Goal: Task Accomplishment & Management: Manage account settings

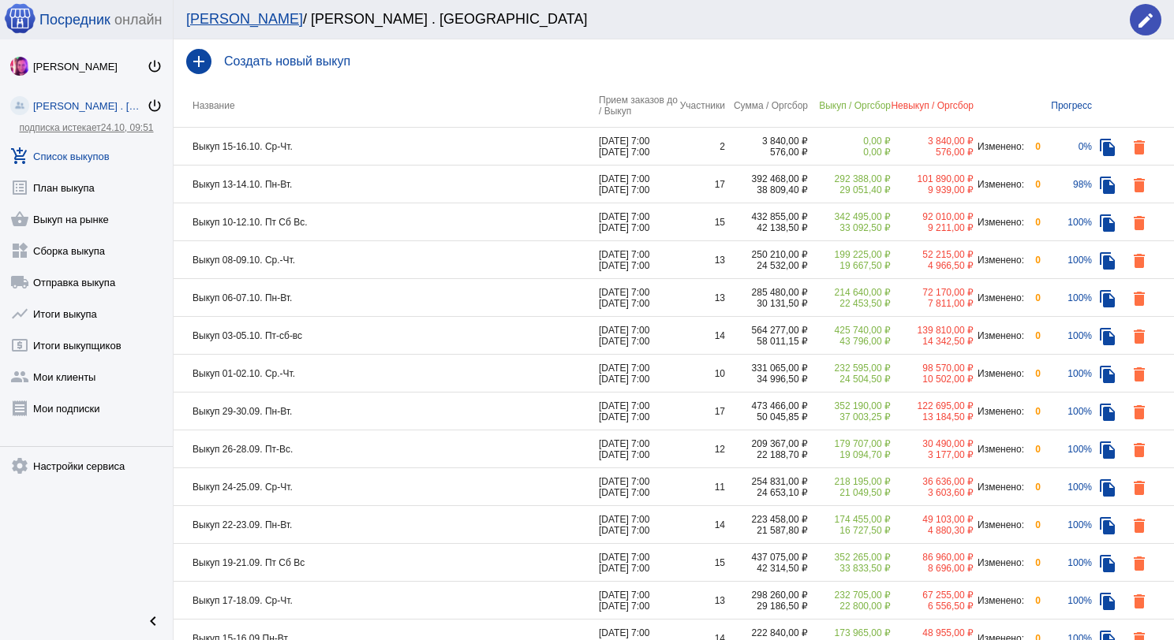
click at [420, 227] on td "Выкуп 10-12.10. Пт Сб Вс." at bounding box center [386, 222] width 425 height 38
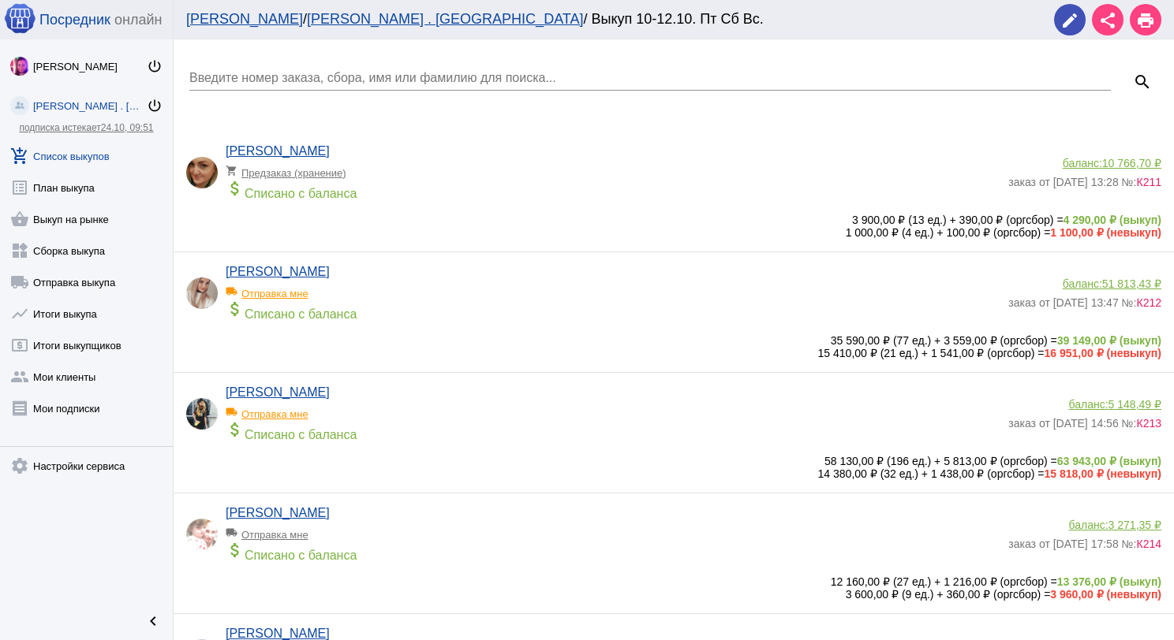
click at [69, 147] on link "add_shopping_cart Список выкупов" at bounding box center [86, 153] width 173 height 32
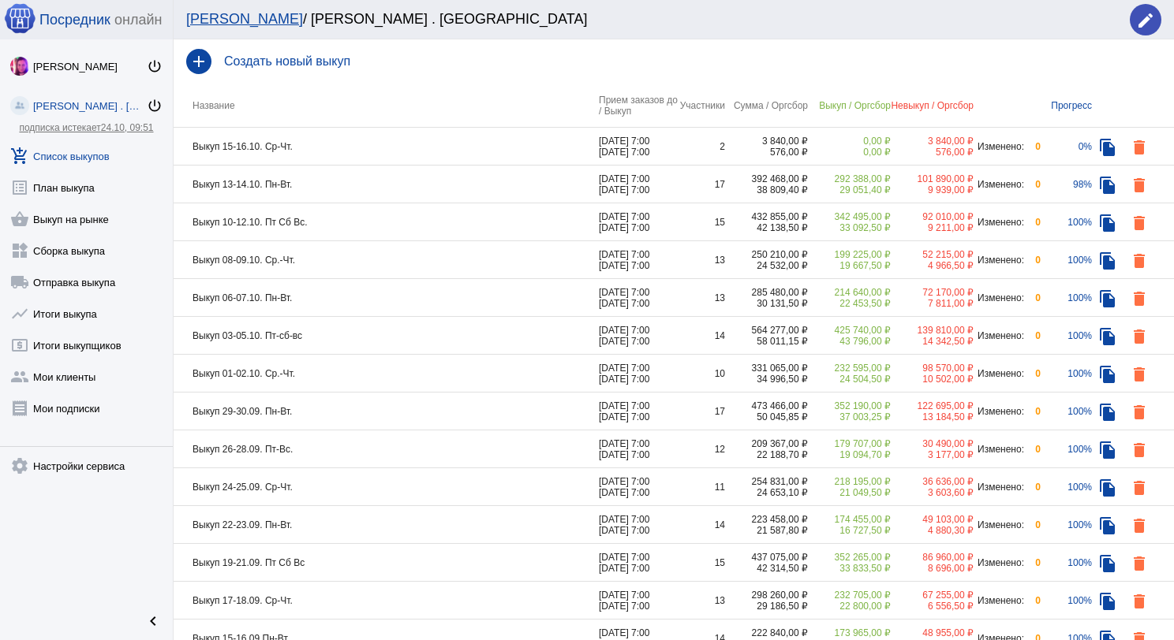
click at [338, 227] on td "Выкуп 10-12.10. Пт Сб Вс." at bounding box center [386, 222] width 425 height 38
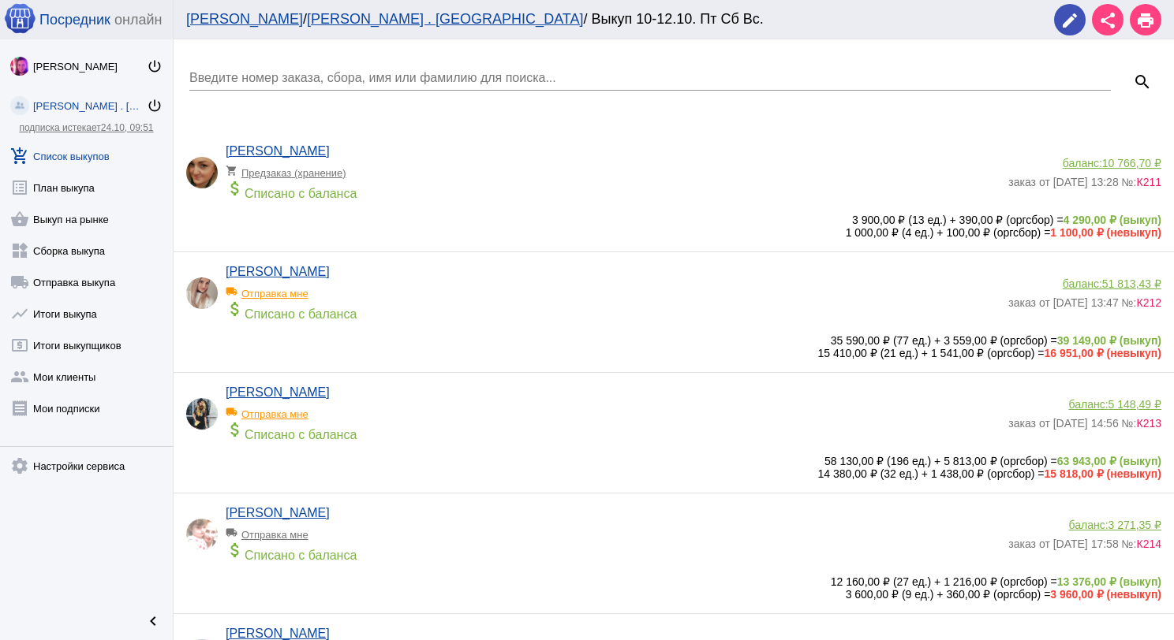
click at [77, 155] on link "add_shopping_cart Список выкупов" at bounding box center [86, 153] width 173 height 32
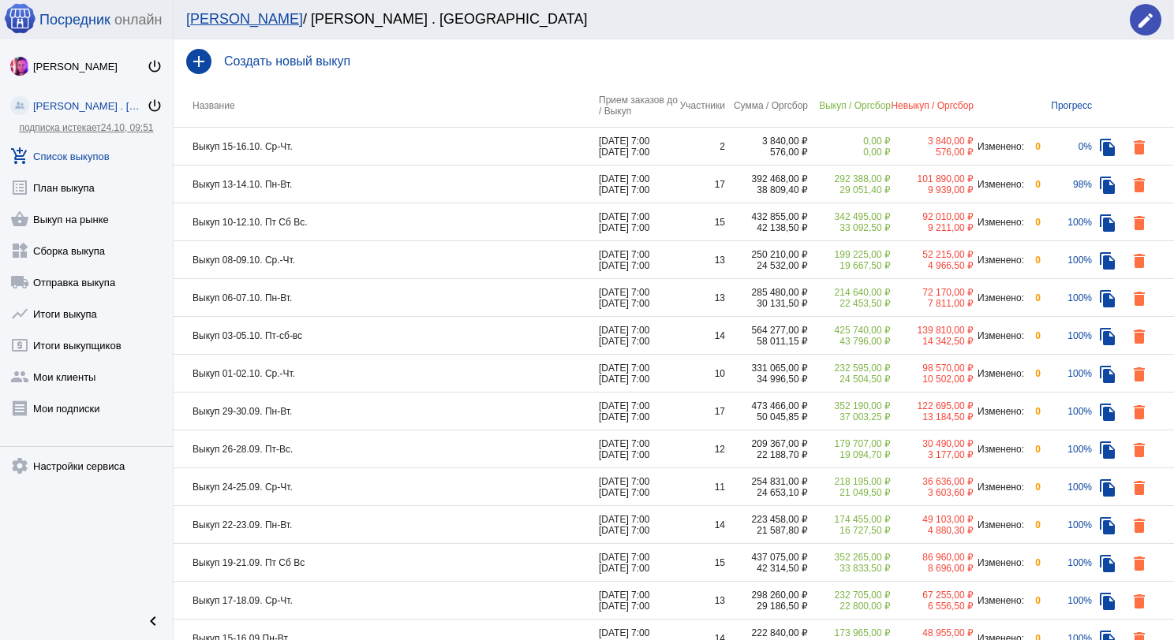
click at [329, 258] on td "Выкуп 08-09.10. Ср.-Чт." at bounding box center [386, 260] width 425 height 38
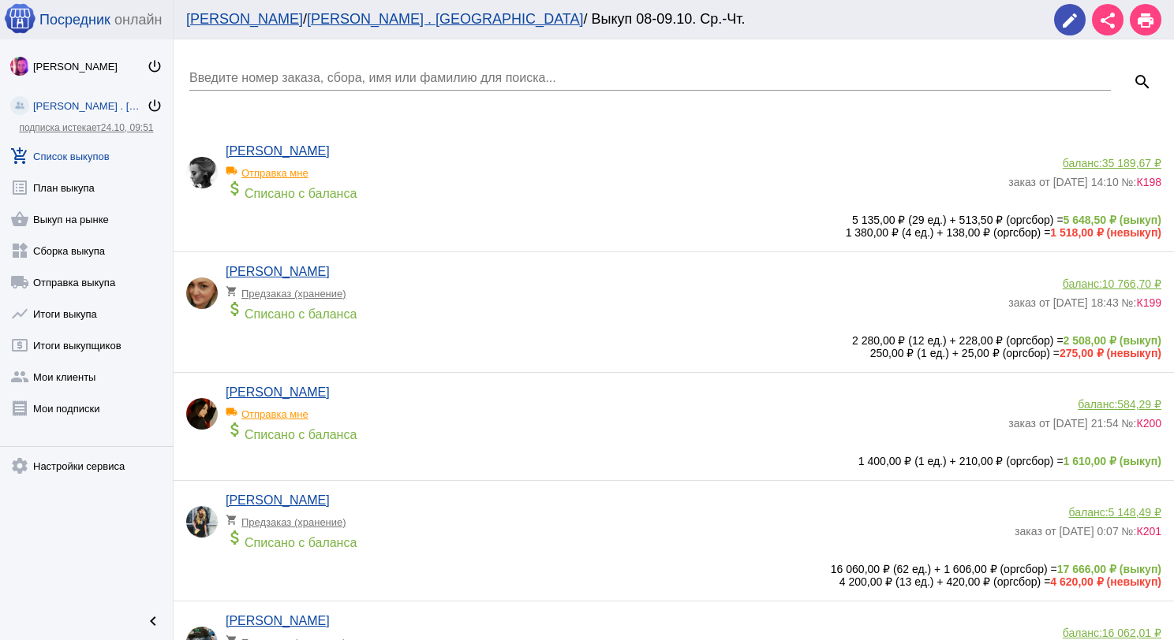
click at [357, 84] on input "Введите номер заказа, сбора, имя или фамилию для поиска..." at bounding box center [649, 78] width 921 height 14
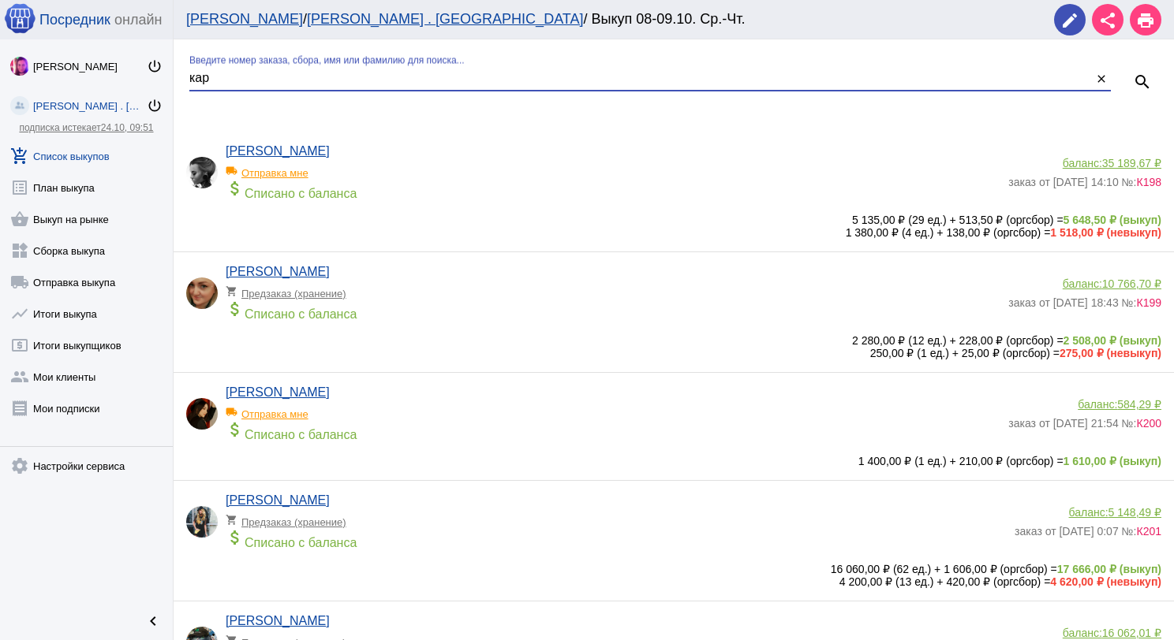
type input "кар"
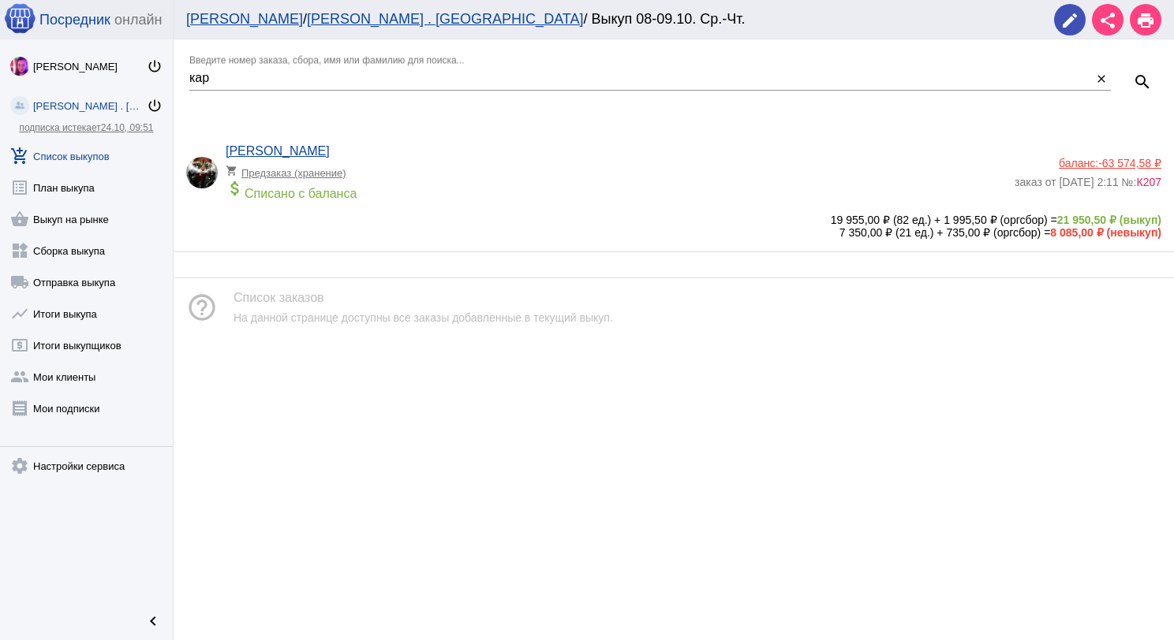
click at [588, 189] on div "attach_money Списано с баланса" at bounding box center [616, 190] width 781 height 22
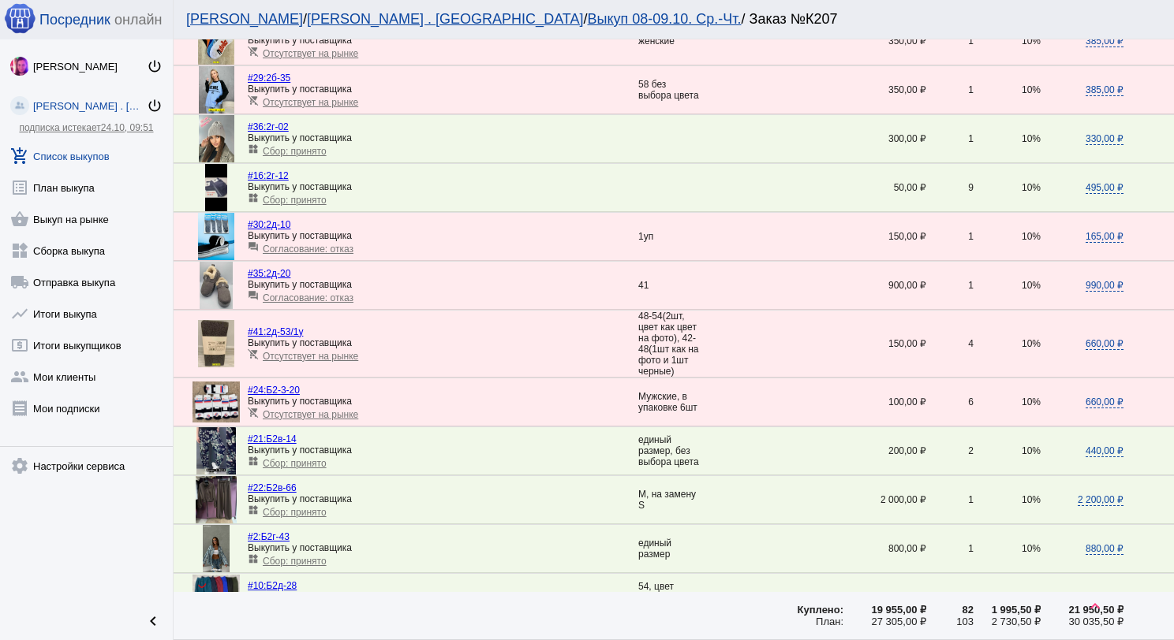
scroll to position [2179, 0]
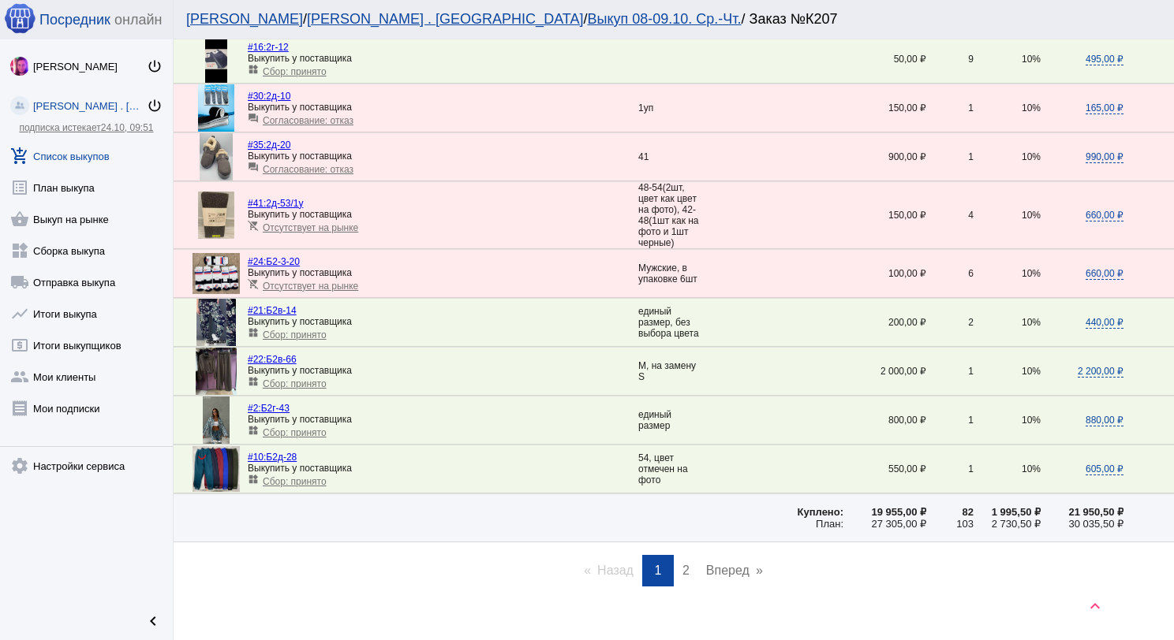
click at [682, 564] on span "2" at bounding box center [685, 570] width 7 height 13
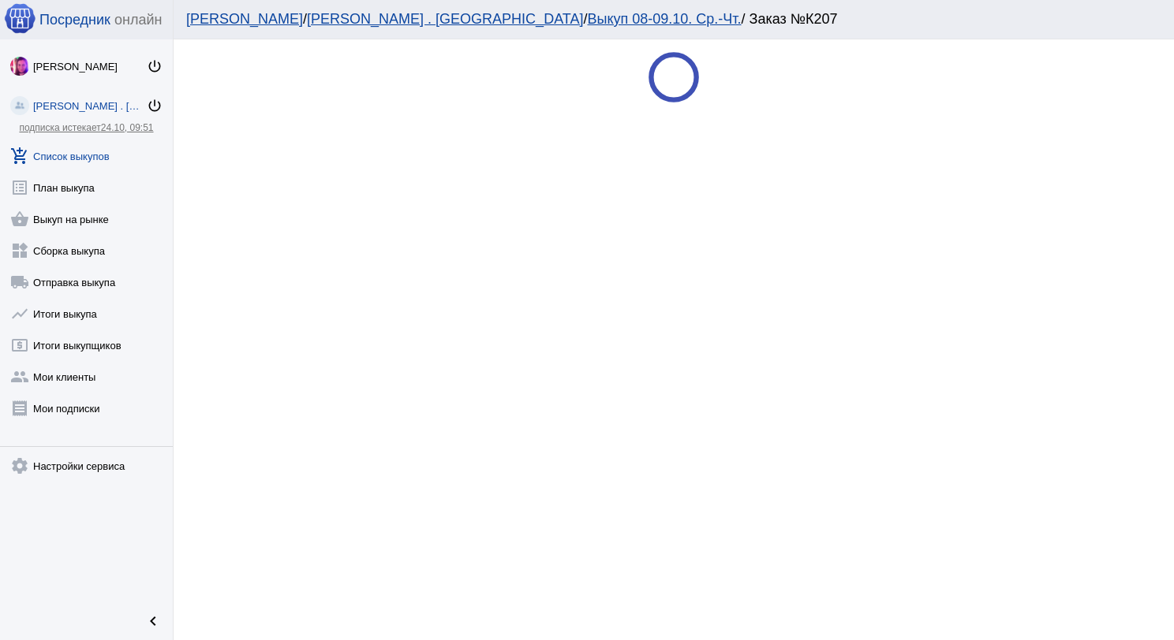
scroll to position [0, 0]
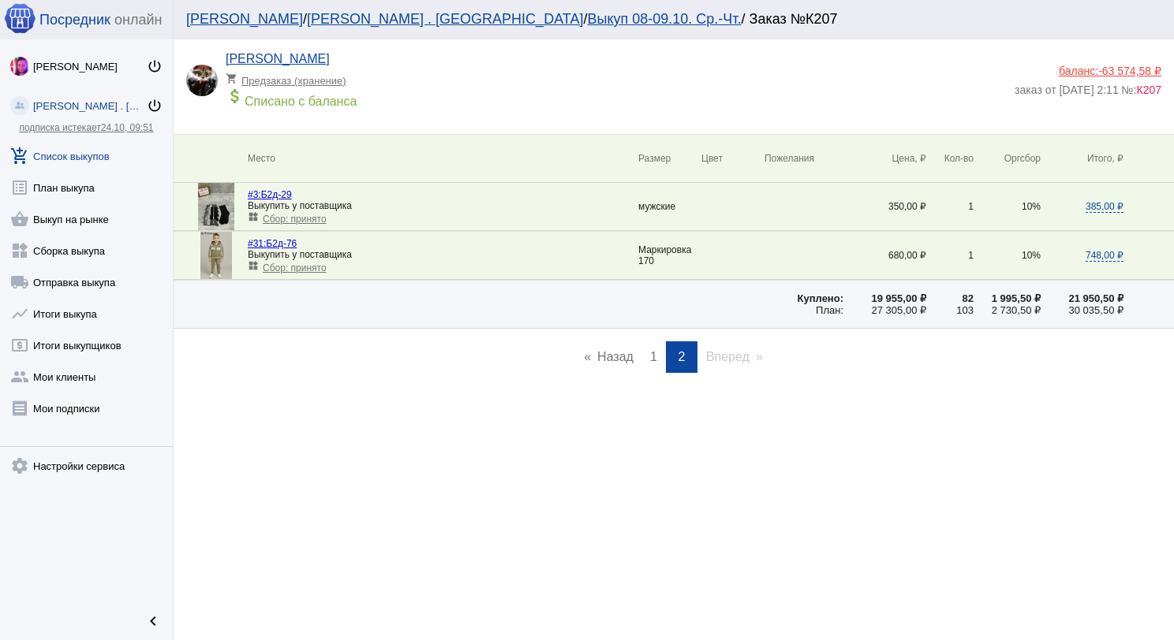
click at [655, 357] on span "1" at bounding box center [653, 356] width 7 height 13
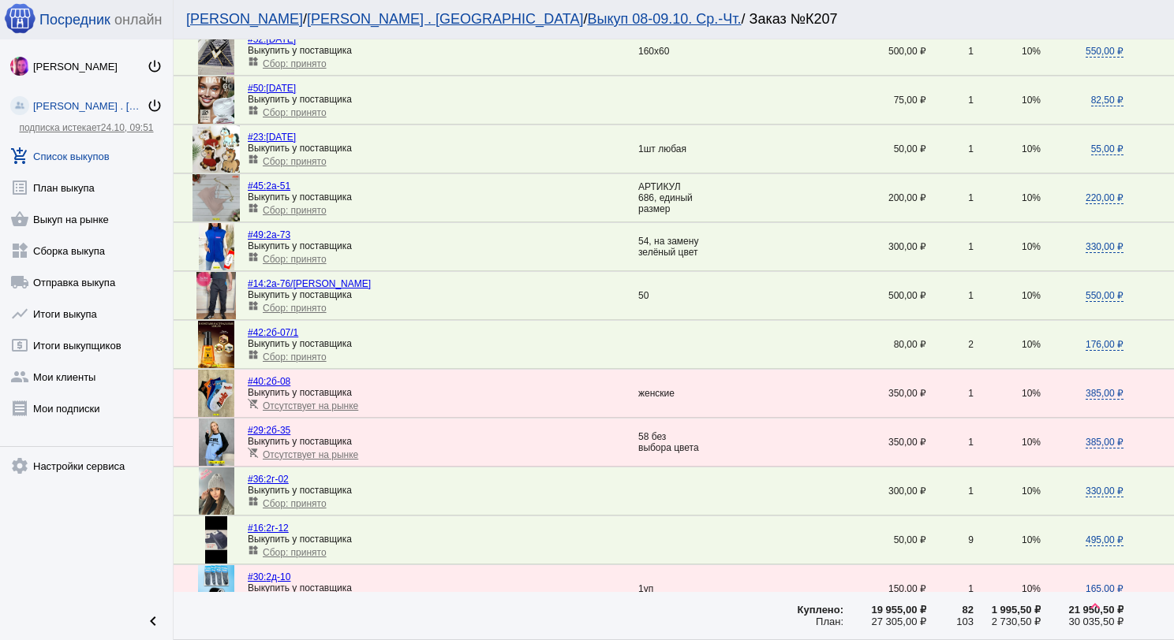
scroll to position [1735, 0]
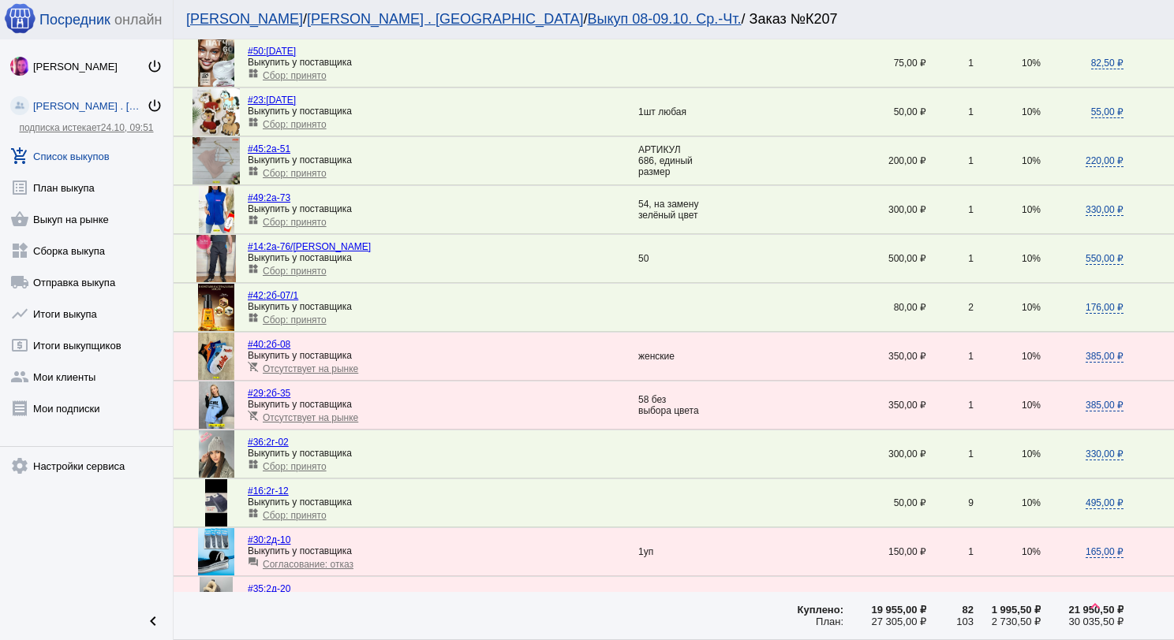
click at [301, 510] on span "Сбор: принято" at bounding box center [295, 515] width 64 height 11
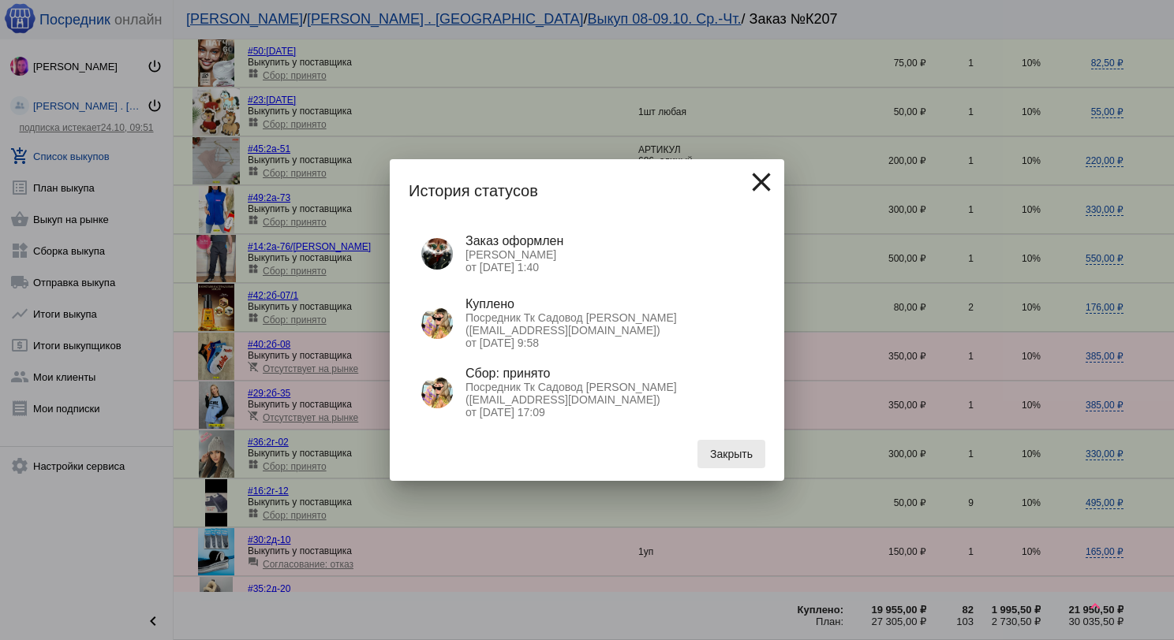
click at [751, 454] on span "Закрыть" at bounding box center [731, 454] width 43 height 13
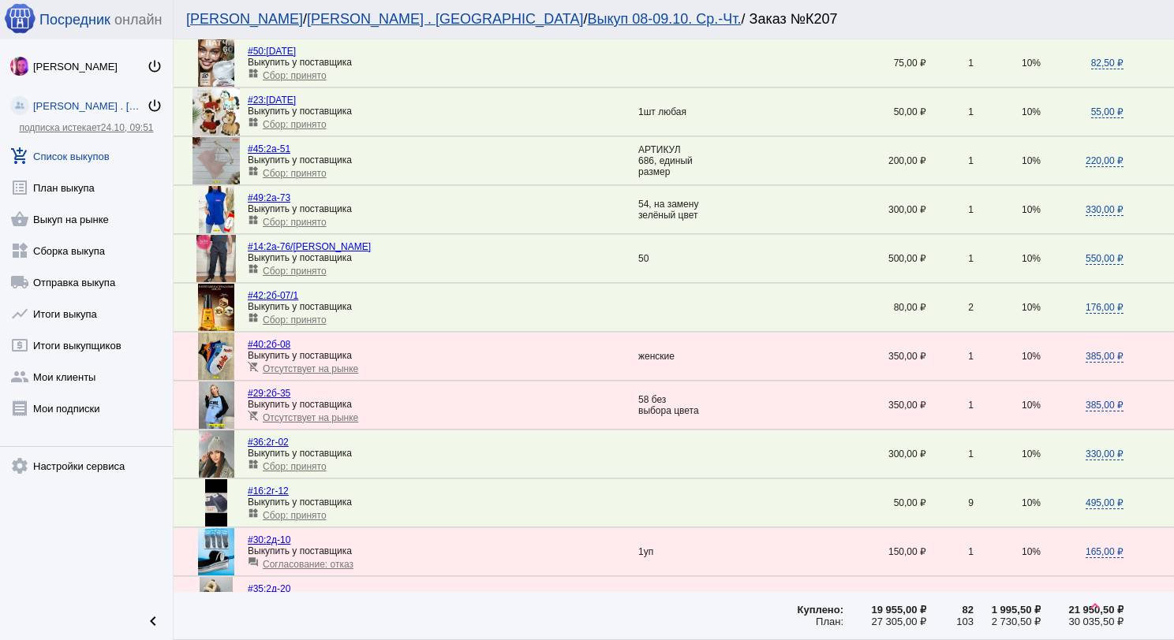
click at [107, 145] on link "add_shopping_cart Список выкупов" at bounding box center [86, 153] width 173 height 32
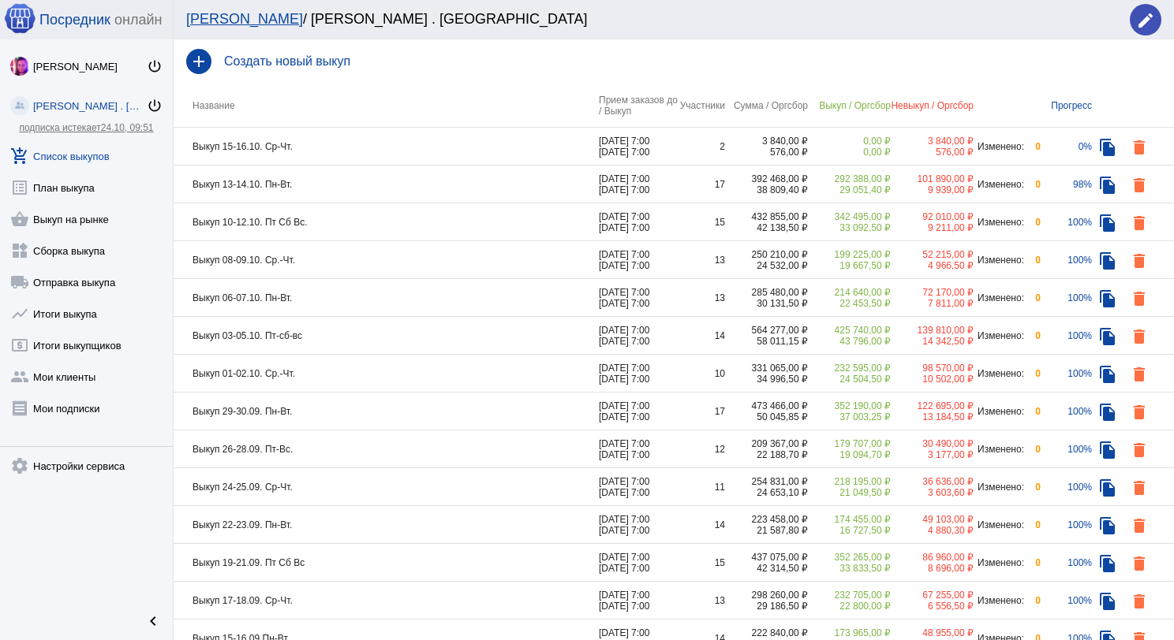
click at [366, 187] on td "Выкуп 13-14.10. Пн-Вт." at bounding box center [386, 185] width 425 height 38
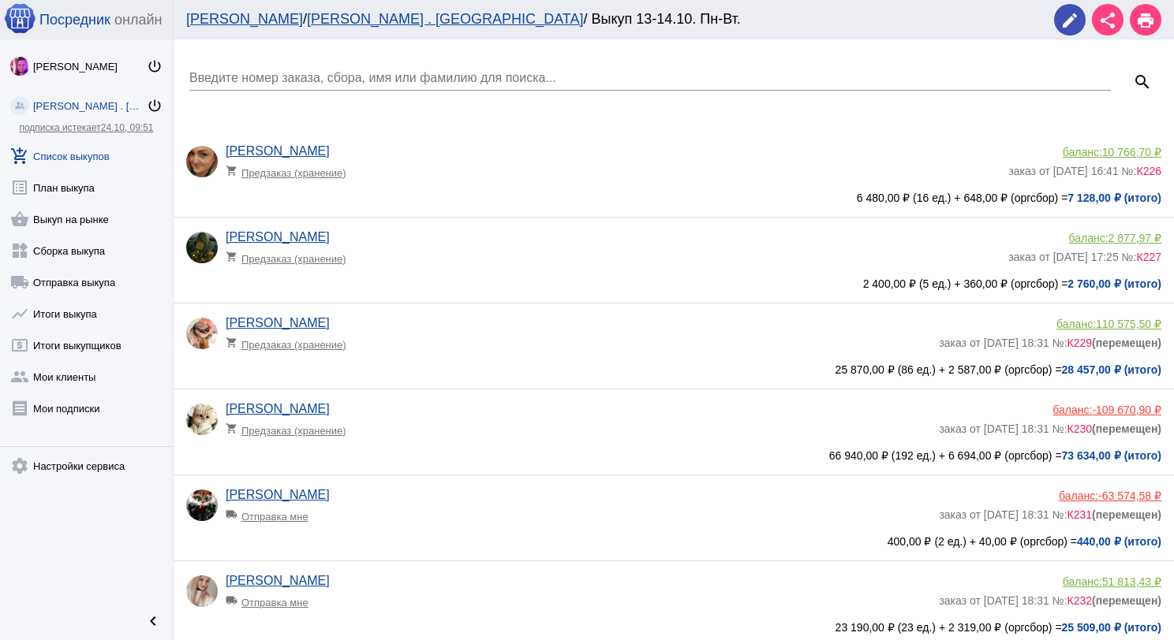
click at [373, 63] on div "Введите номер заказа, сбора, имя или фамилию для поиска..." at bounding box center [649, 72] width 921 height 35
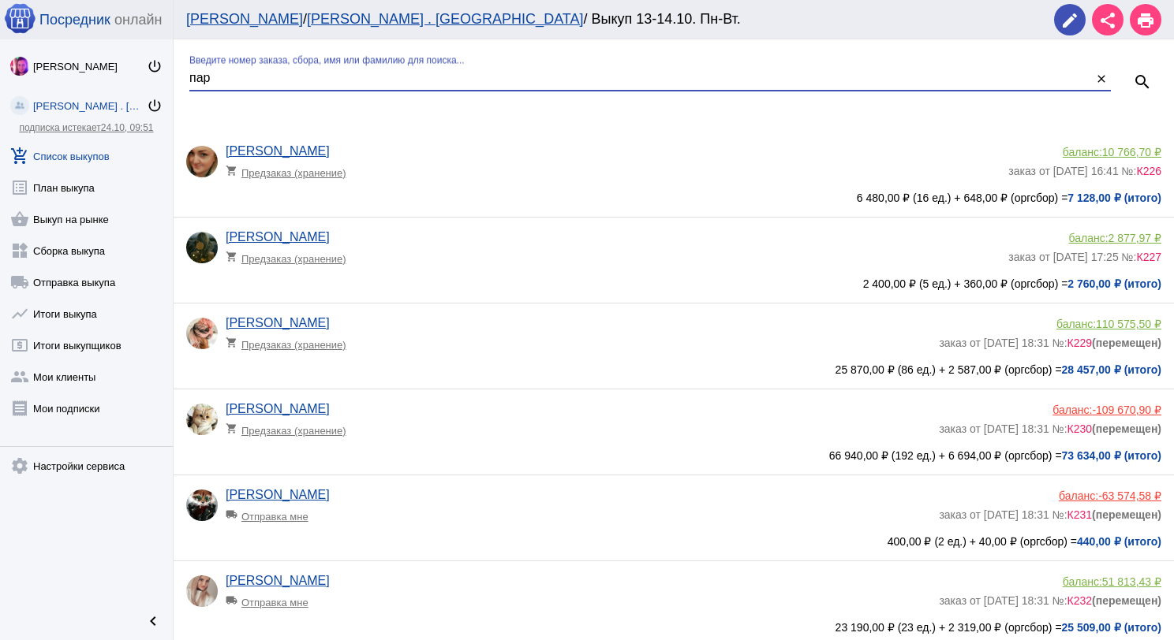
type input "пар"
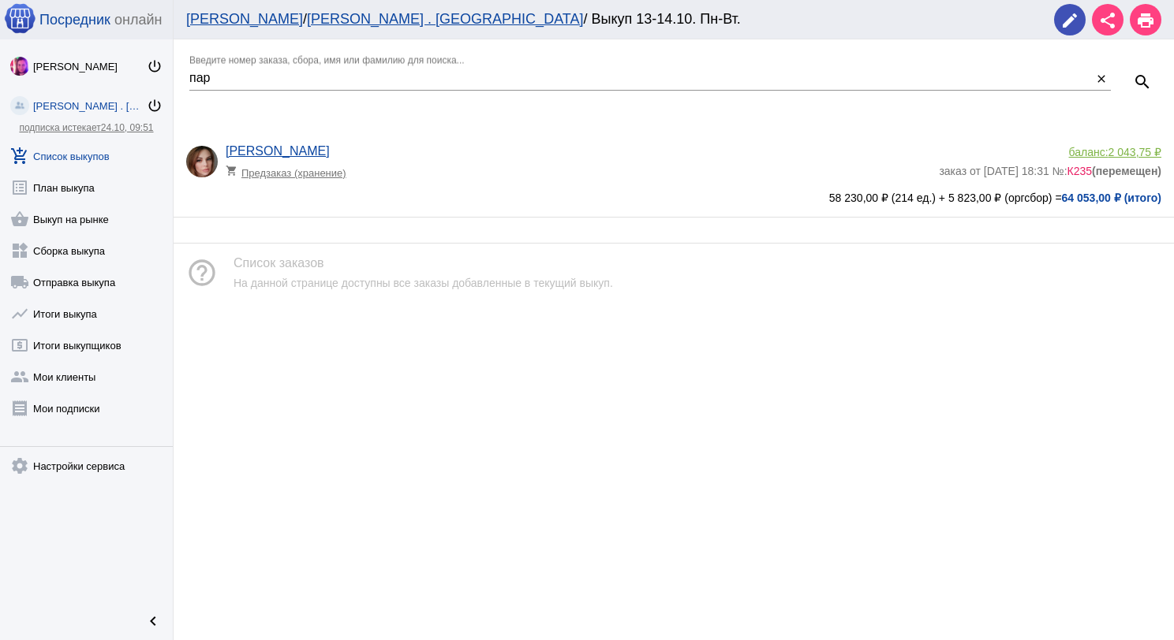
click at [1111, 146] on span "2 043,75 ₽" at bounding box center [1134, 152] width 53 height 13
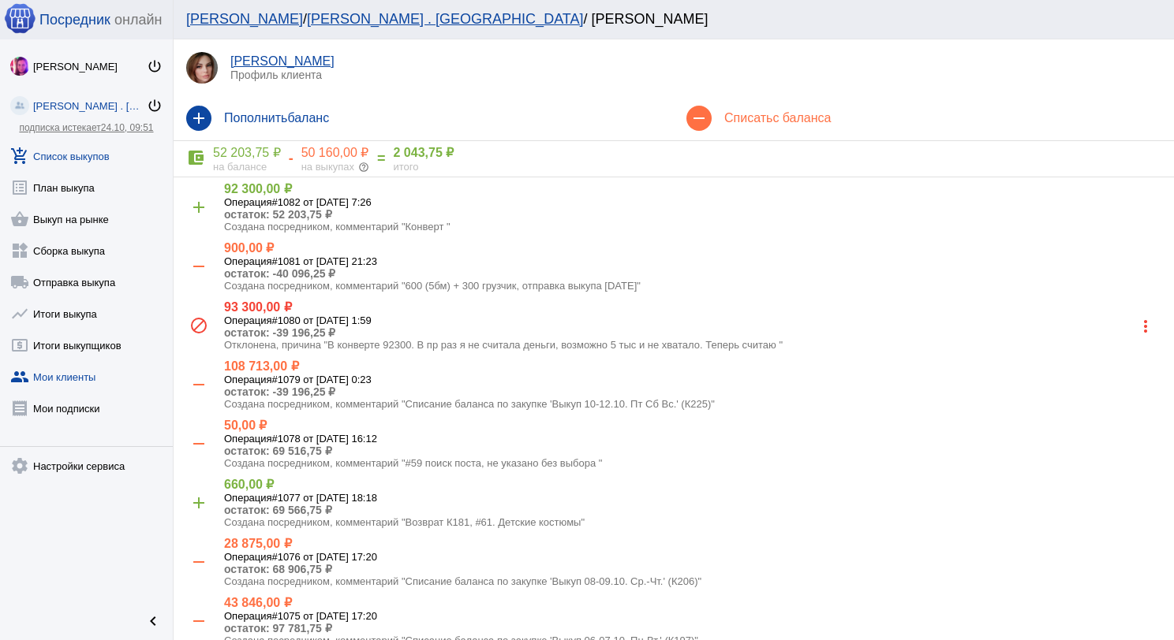
click at [101, 160] on link "add_shopping_cart Список выкупов" at bounding box center [86, 153] width 173 height 32
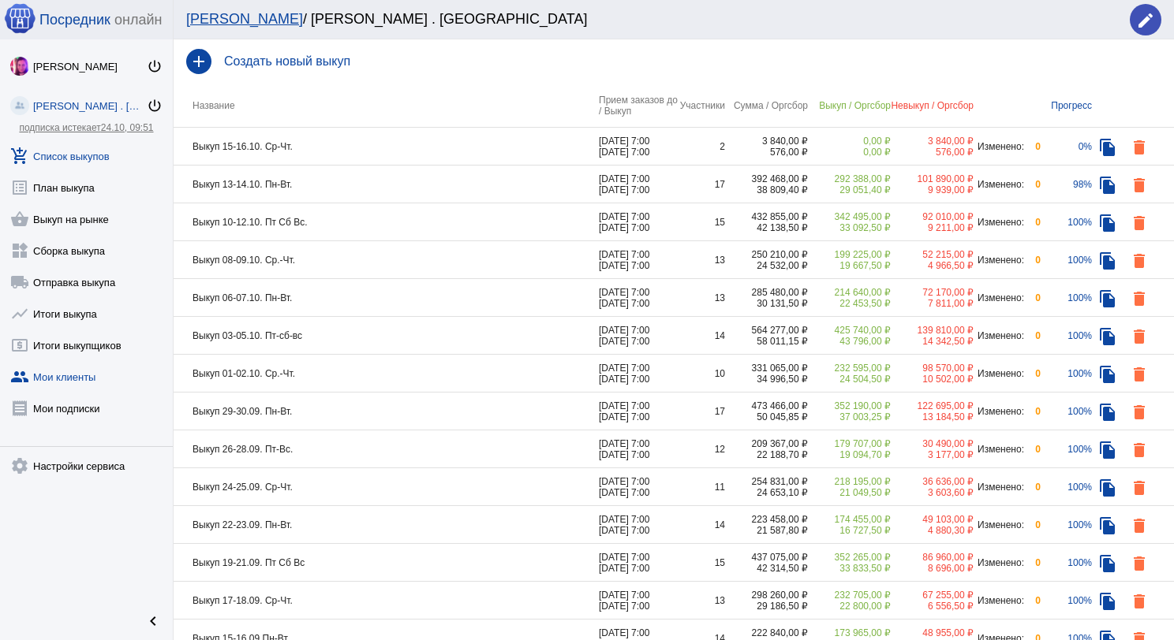
click at [80, 368] on link "group Мои клиенты" at bounding box center [86, 374] width 173 height 32
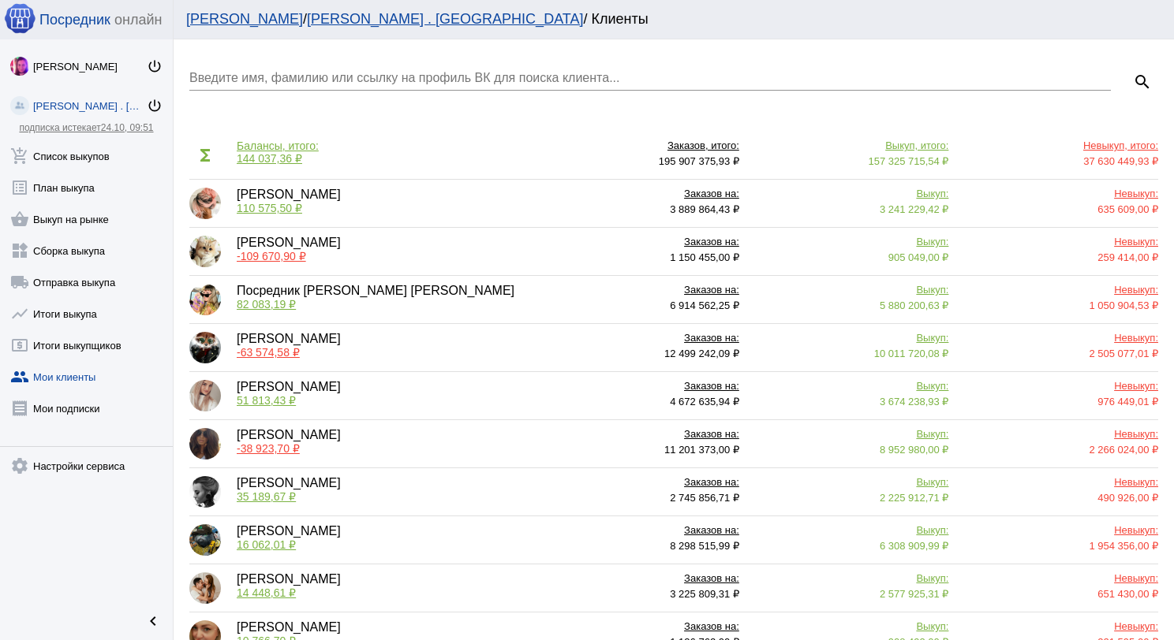
click at [302, 72] on input "Введите имя, фамилию или ссылку на профиль ВК для поиска клиента..." at bounding box center [649, 78] width 921 height 14
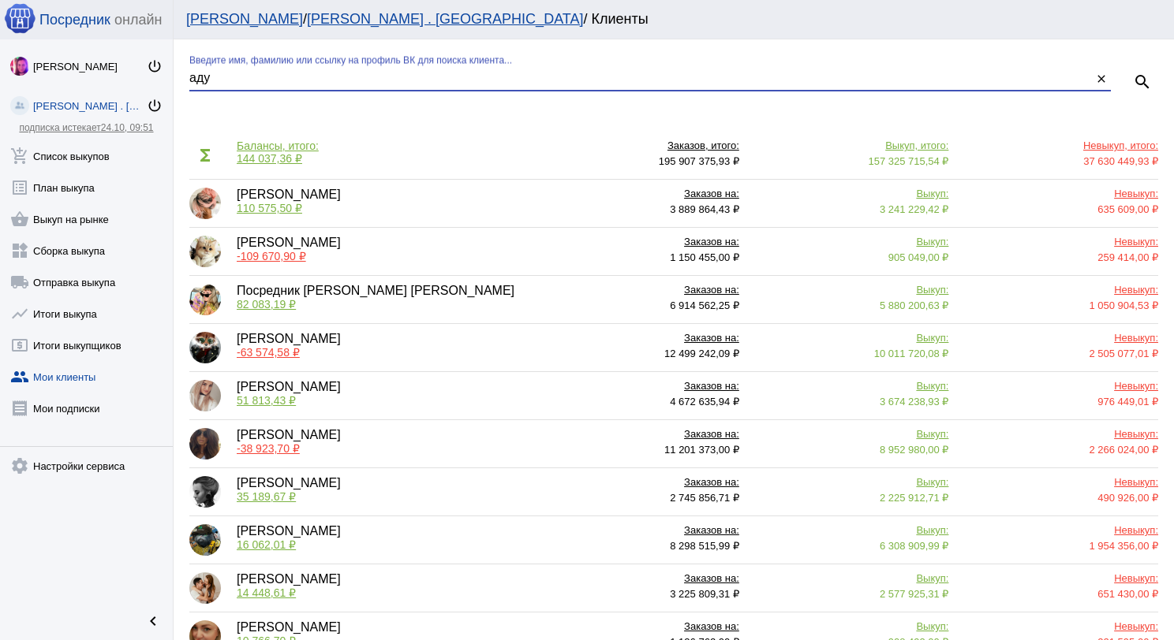
type input "аду"
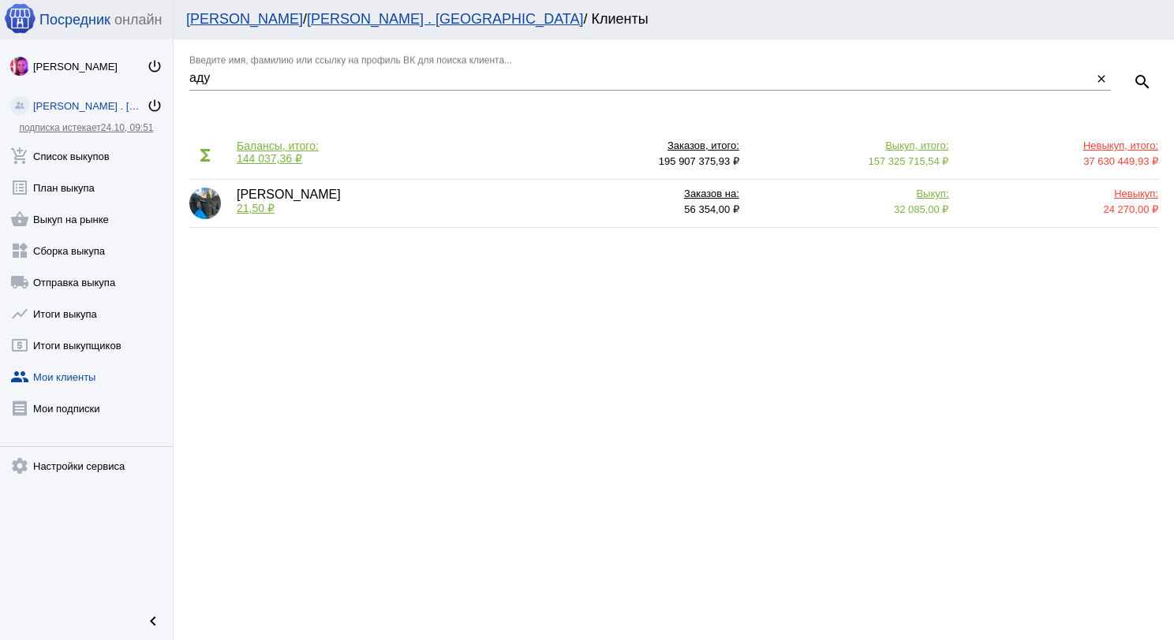
click at [257, 202] on span "21,50 ₽" at bounding box center [256, 208] width 38 height 13
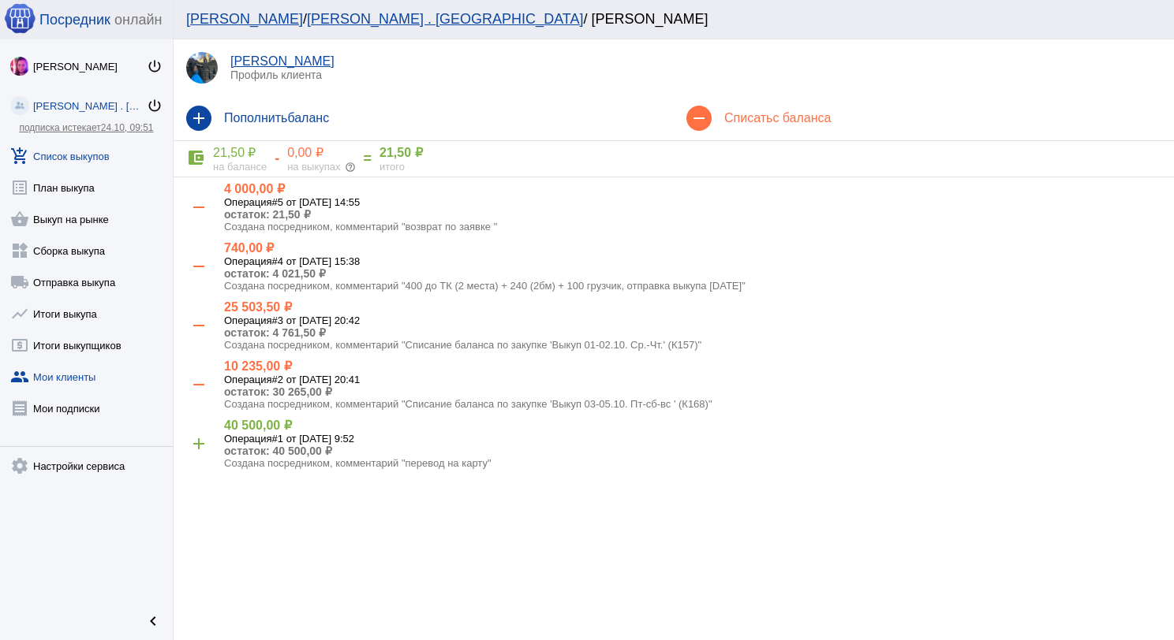
click at [92, 164] on link "add_shopping_cart Список выкупов" at bounding box center [86, 153] width 173 height 32
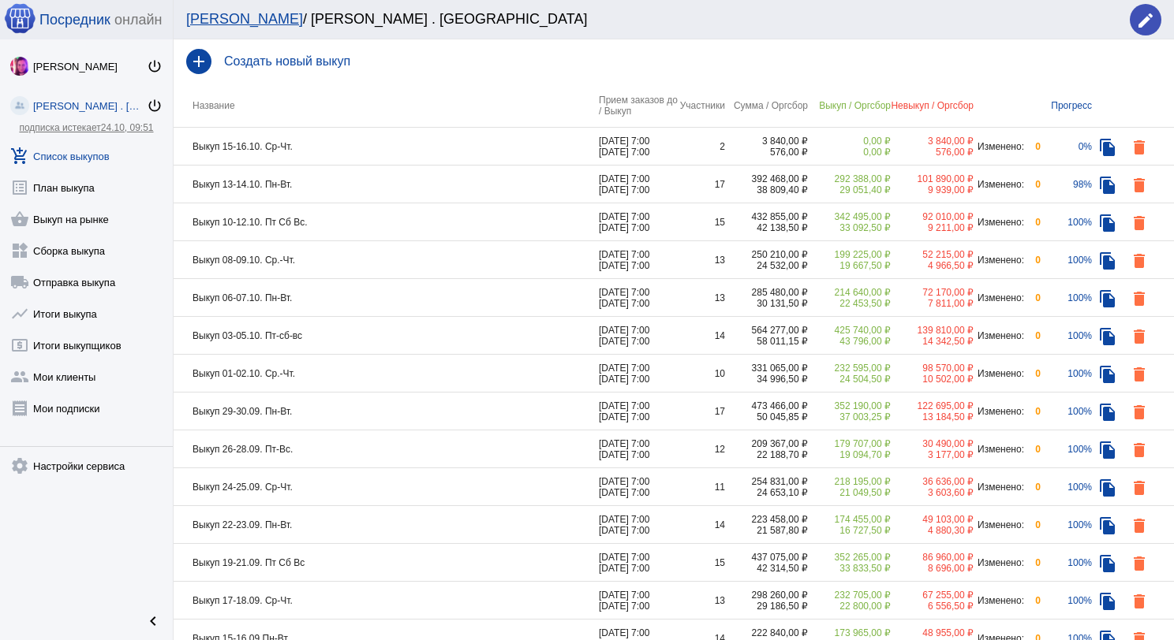
click at [353, 370] on td "Выкуп 01-02.10. Ср.-Чт." at bounding box center [386, 374] width 425 height 38
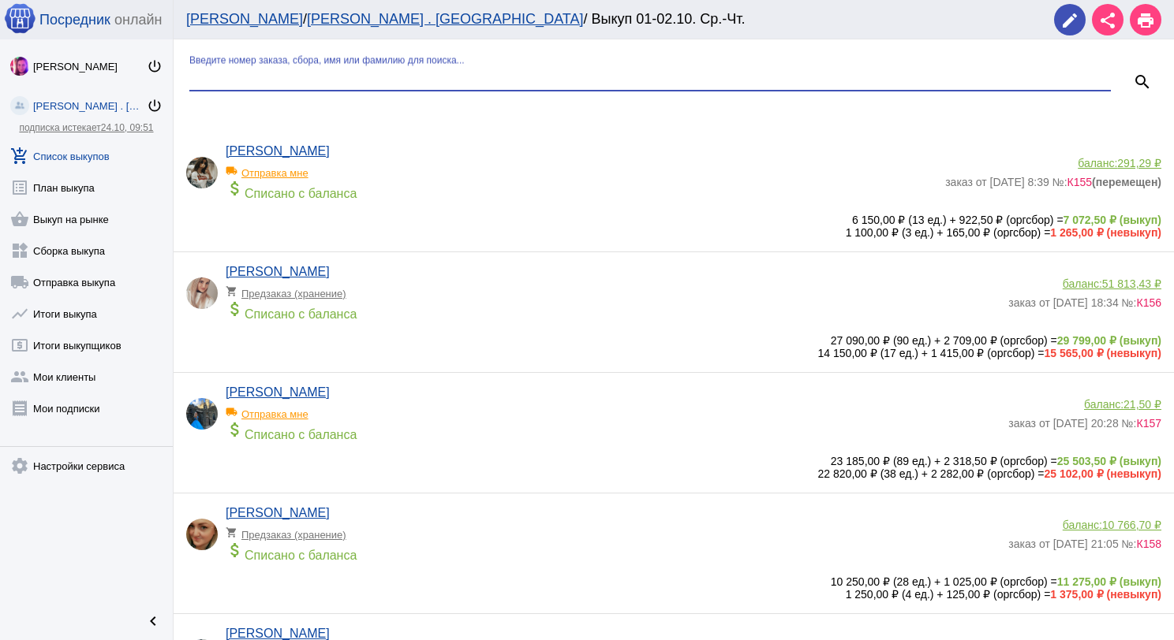
click at [301, 73] on input "Введите номер заказа, сбора, имя или фамилию для поиска..." at bounding box center [649, 78] width 921 height 14
type input "ад"
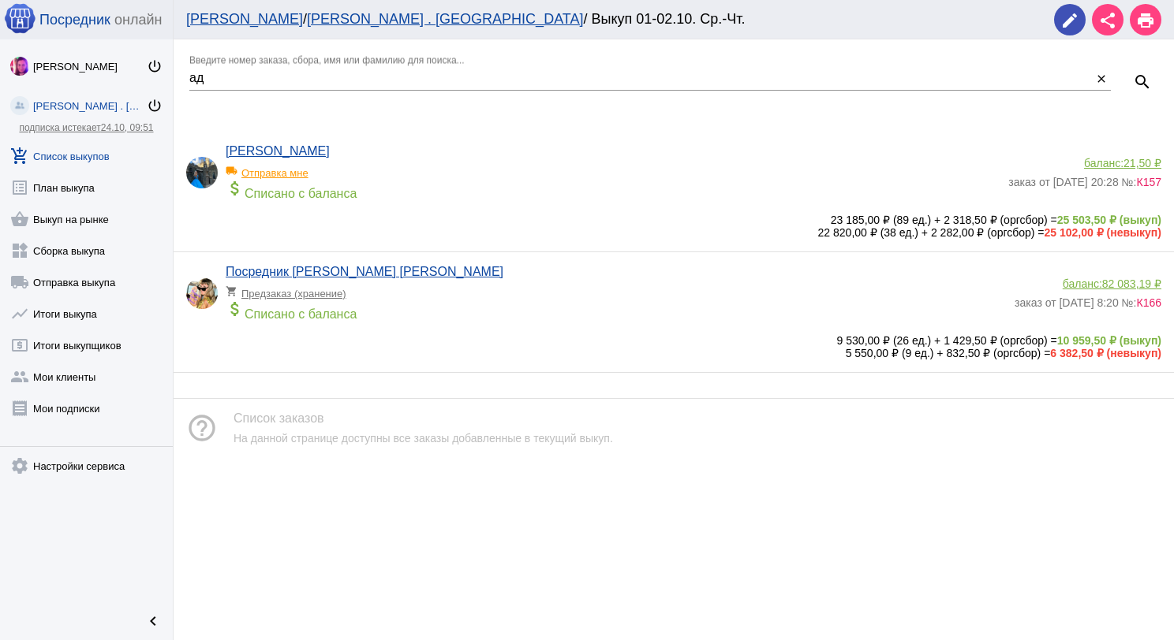
click at [476, 162] on app-delivery-type "local_shipping Отправка мне" at bounding box center [613, 169] width 775 height 21
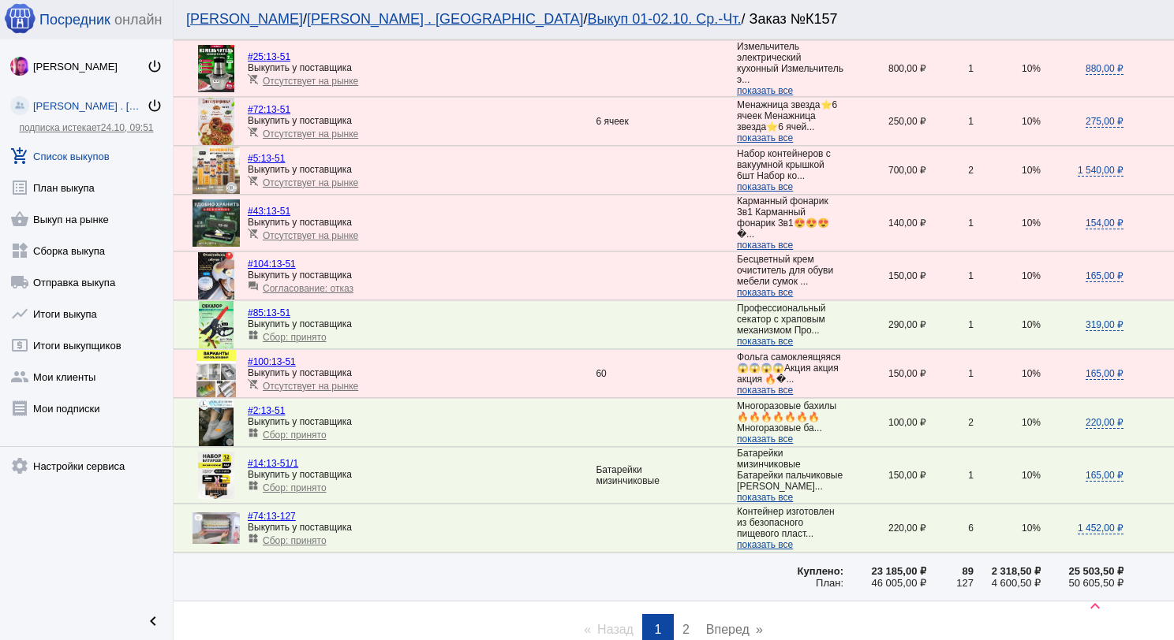
scroll to position [2208, 0]
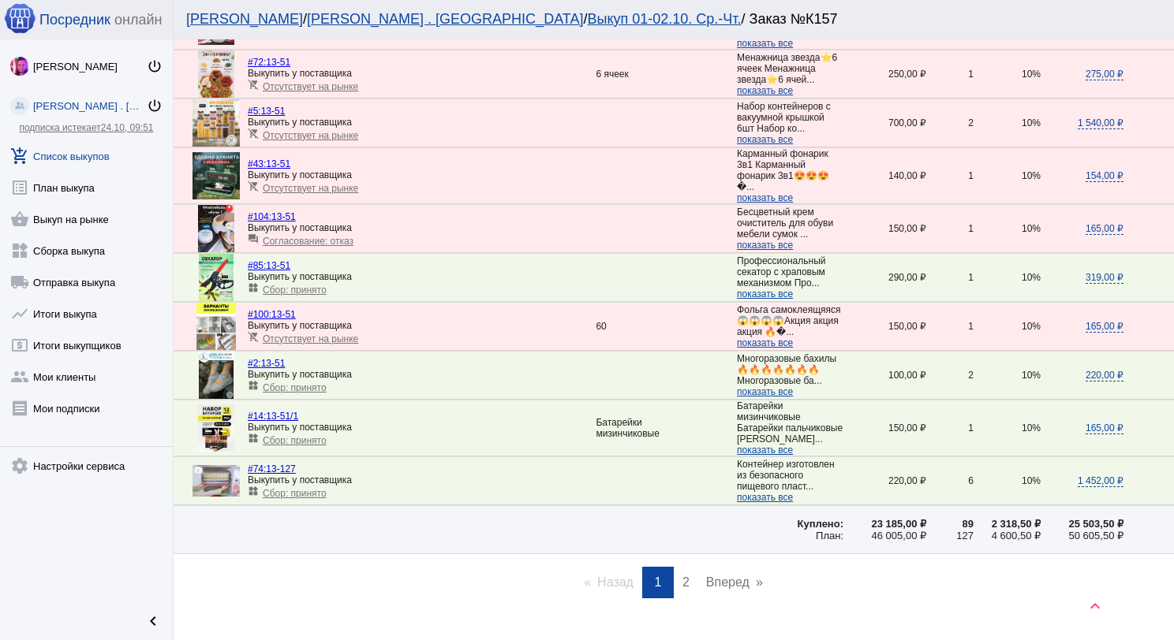
click at [685, 599] on link "page 2" at bounding box center [685, 583] width 23 height 32
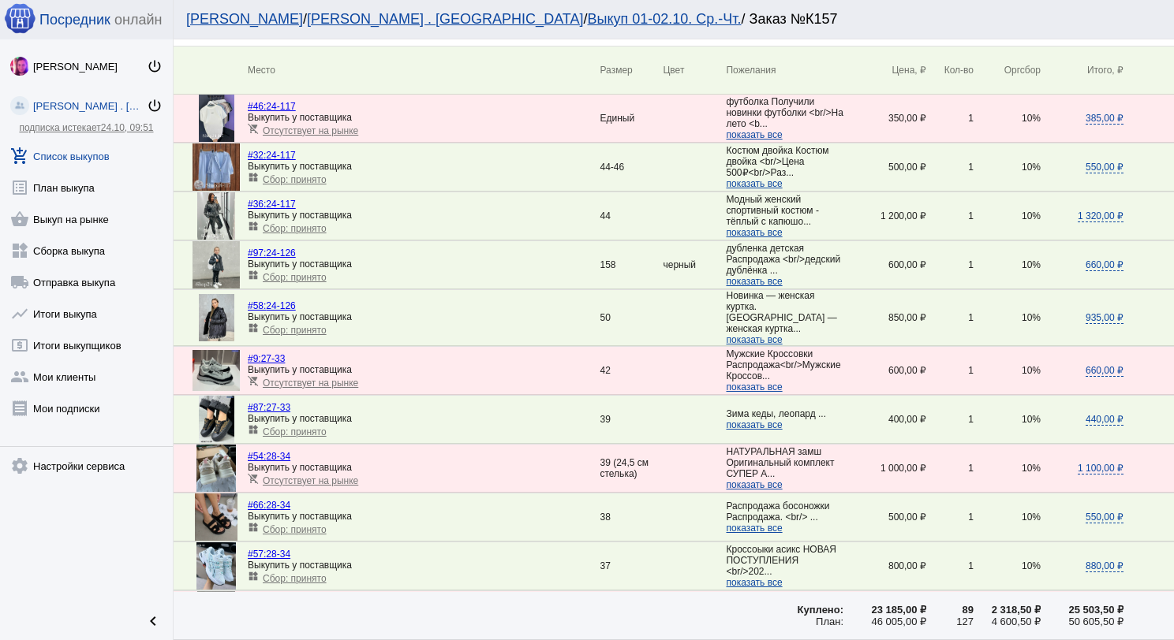
scroll to position [0, 0]
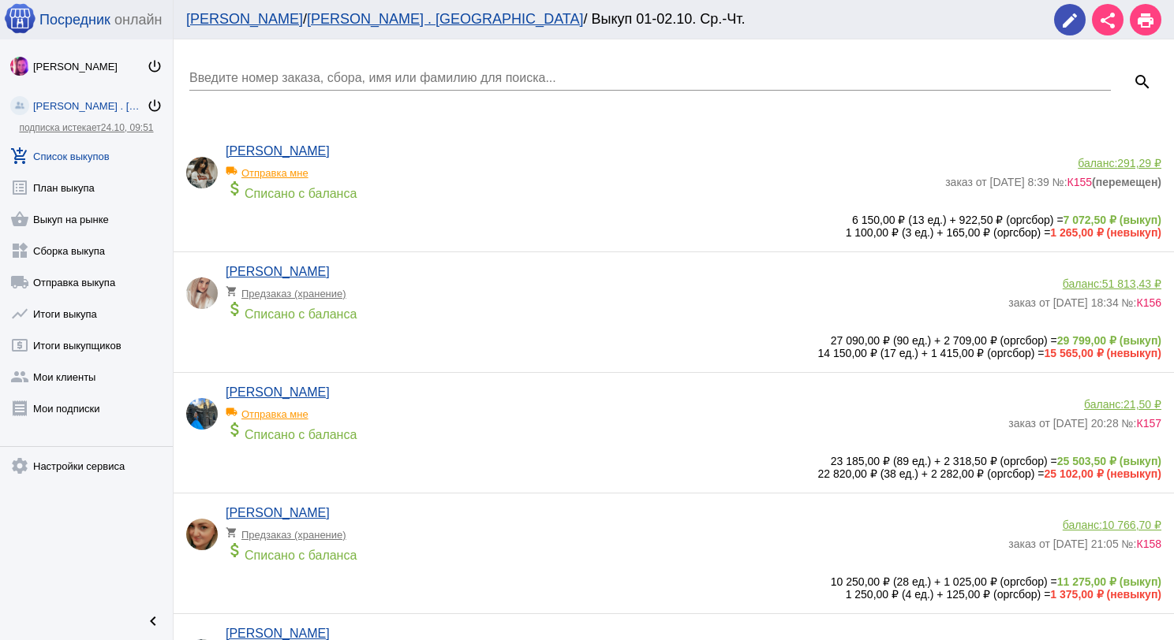
click at [347, 67] on div "Введите номер заказа, сбора, имя или фамилию для поиска..." at bounding box center [649, 72] width 921 height 35
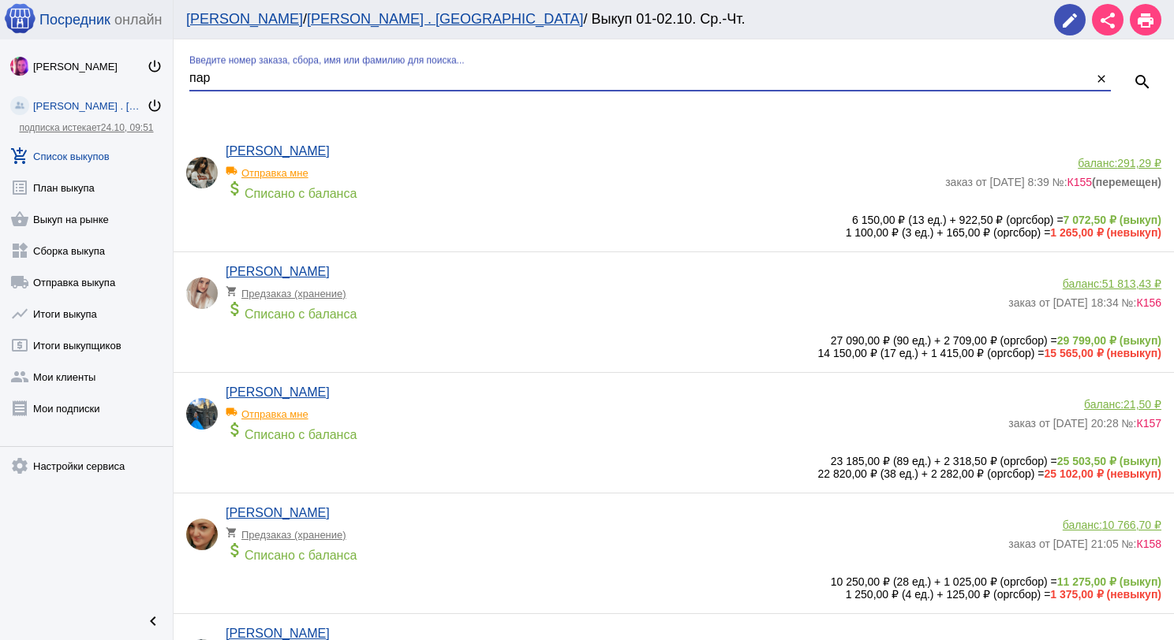
type input "пар"
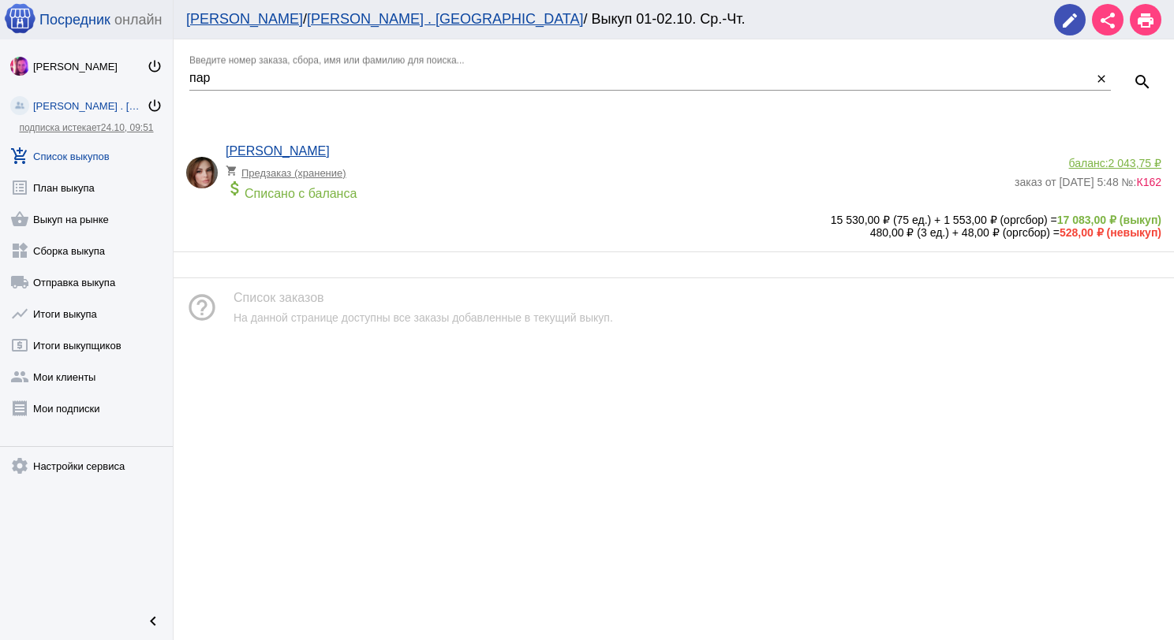
click at [1126, 158] on div "[PERSON_NAME] shopping_cart Предзаказ (хранение) attach_money Списано с баланса…" at bounding box center [677, 182] width 983 height 77
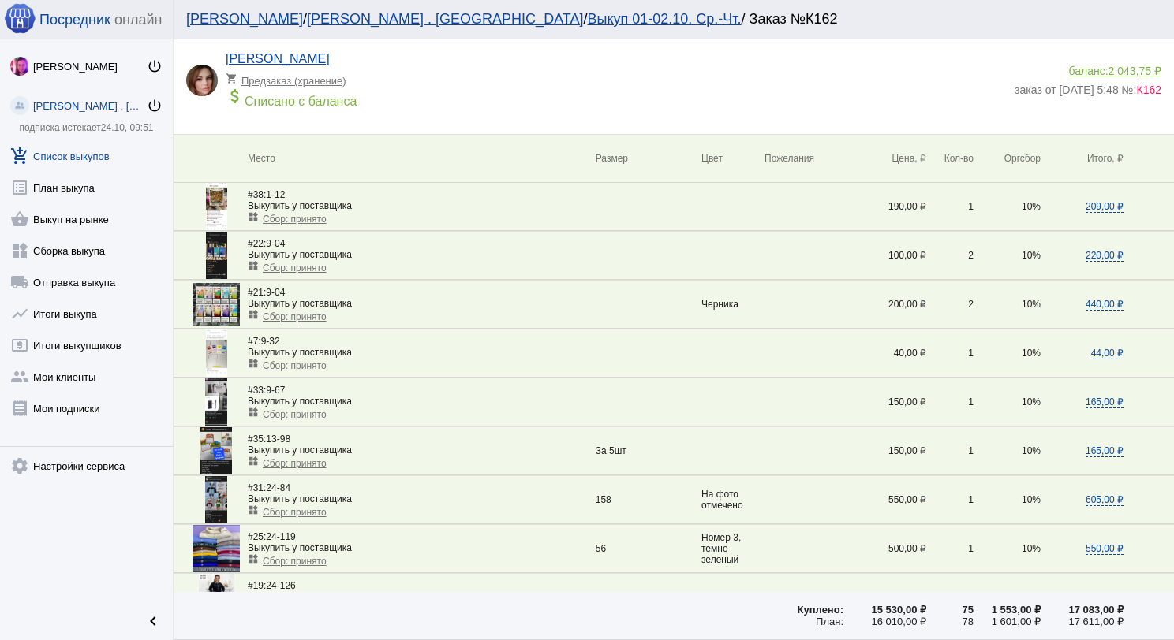
click at [1111, 72] on span "2 043,75 ₽" at bounding box center [1134, 71] width 53 height 13
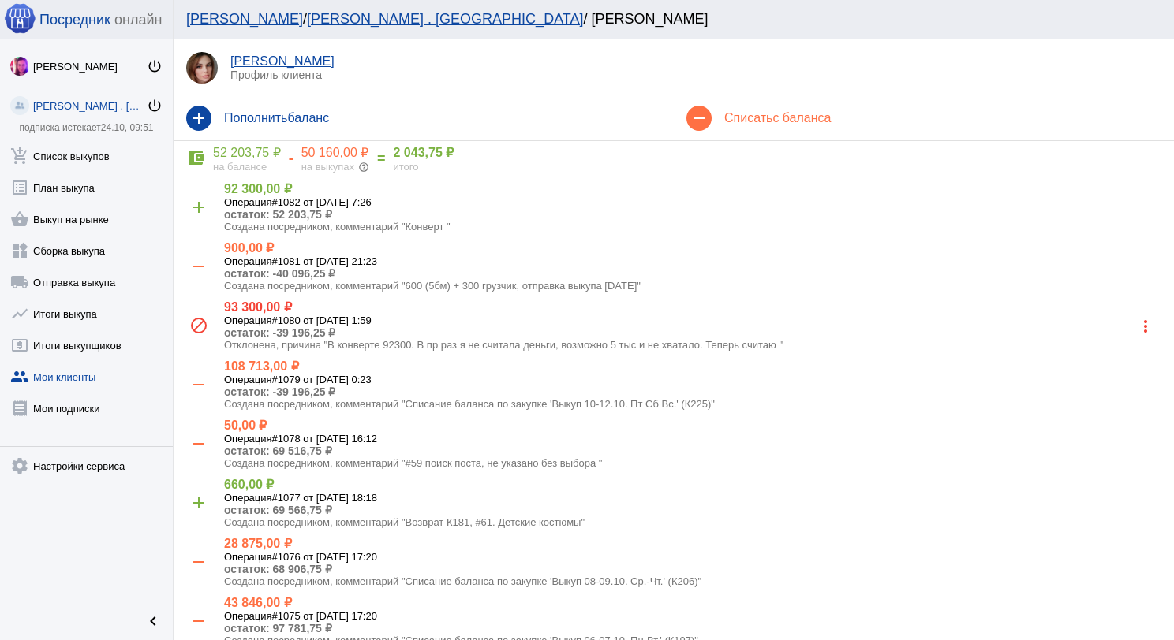
click at [201, 128] on mat-icon "add" at bounding box center [198, 118] width 25 height 25
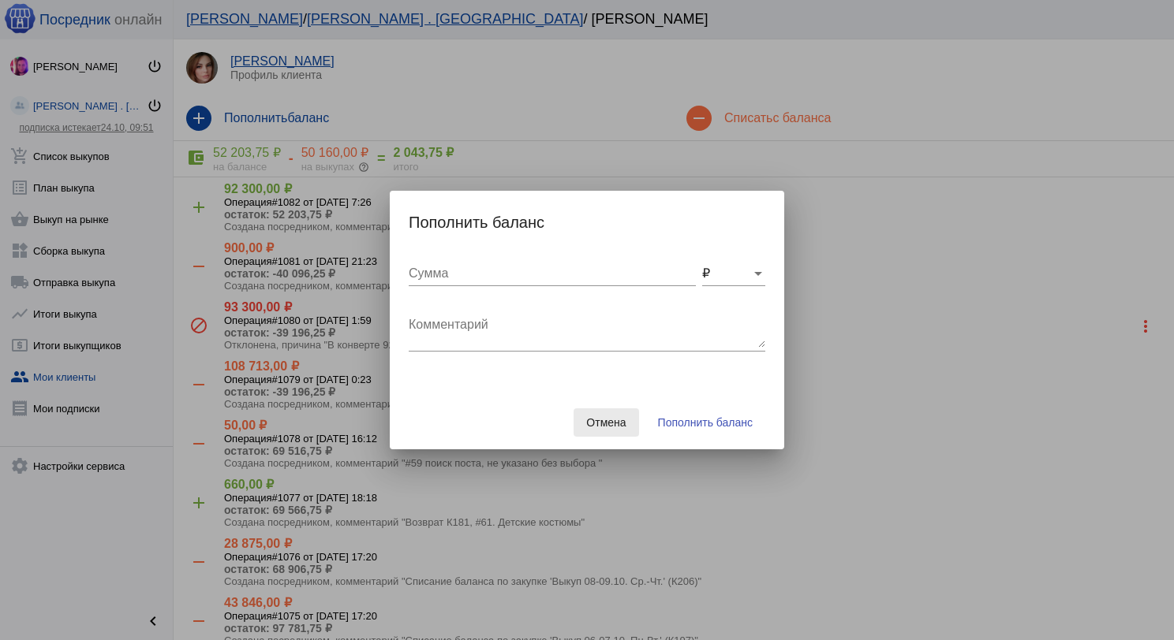
click at [613, 424] on span "Отмена" at bounding box center [605, 422] width 39 height 13
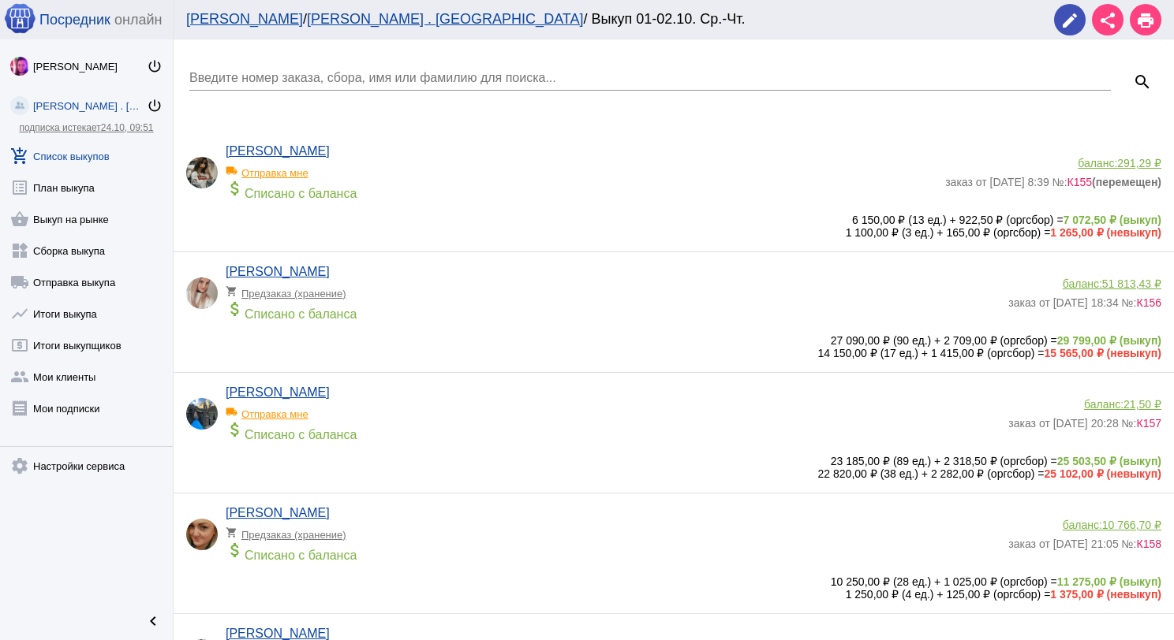
click at [288, 75] on input "Введите номер заказа, сбора, имя или фамилию для поиска..." at bounding box center [649, 78] width 921 height 14
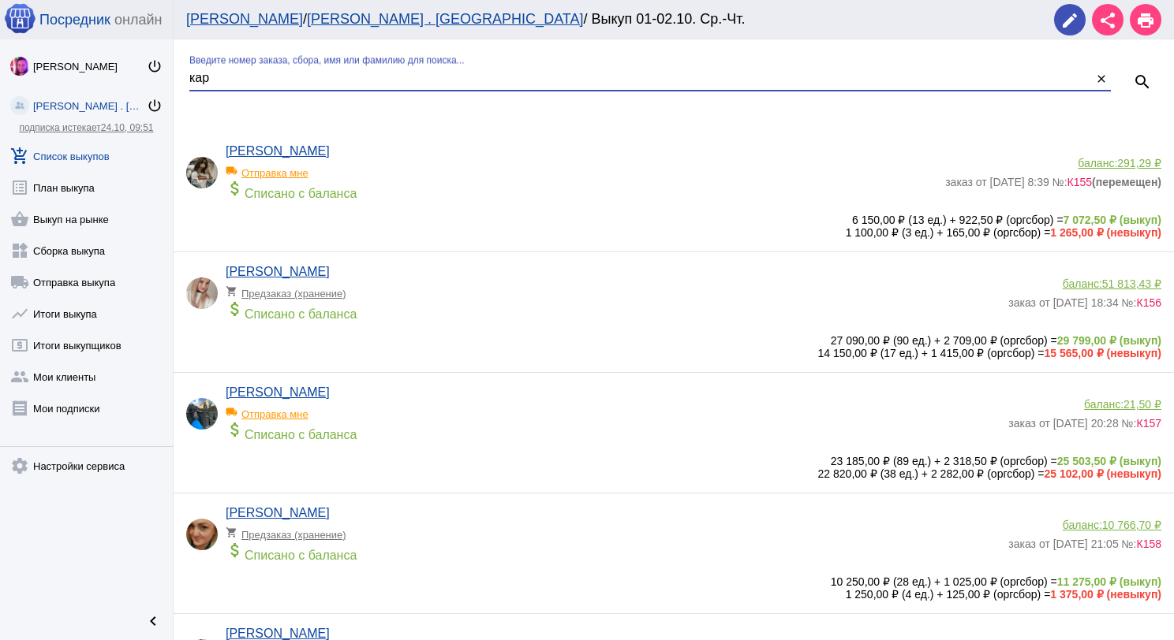
type input "кар"
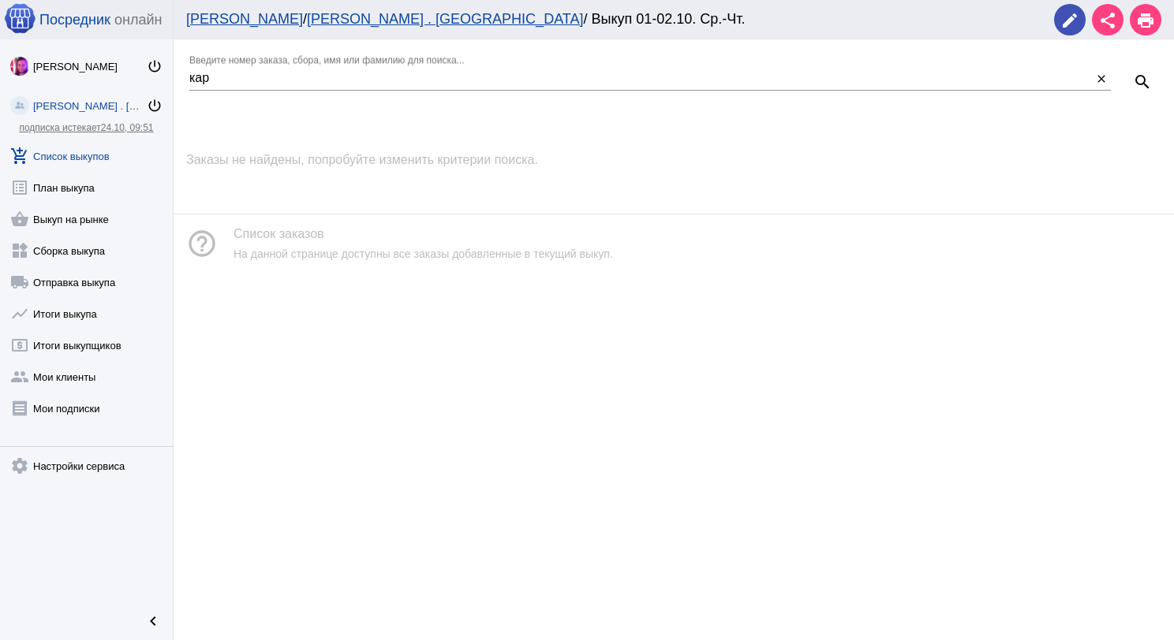
click at [83, 159] on link "add_shopping_cart Список выкупов" at bounding box center [86, 153] width 173 height 32
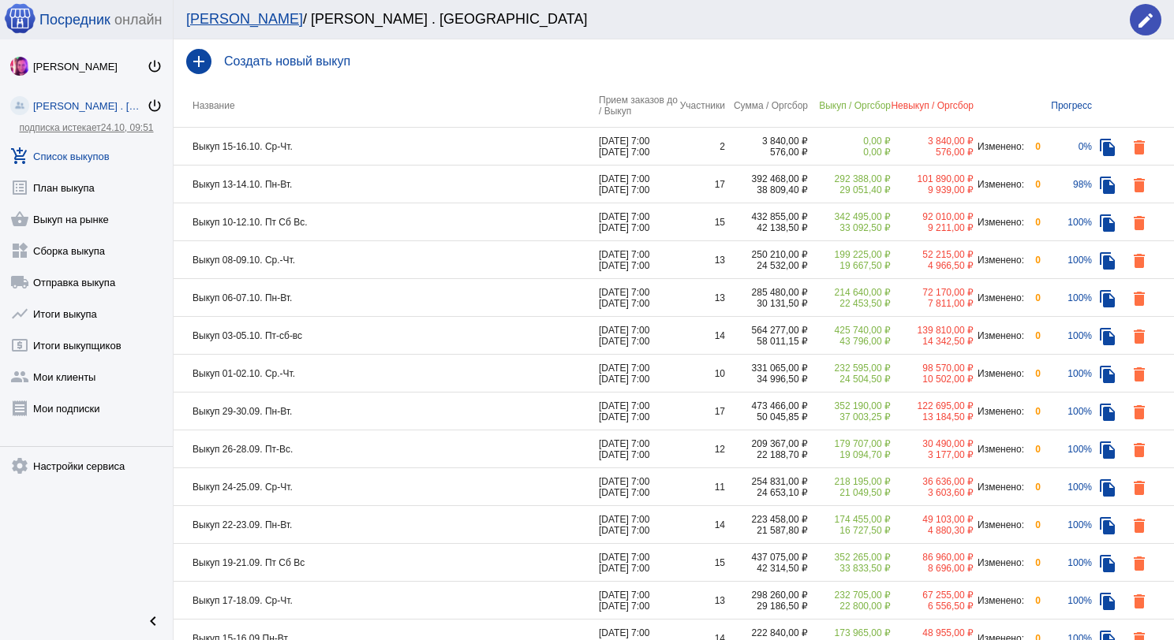
click at [371, 180] on td "Выкуп 13-14.10. Пн-Вт." at bounding box center [386, 185] width 425 height 38
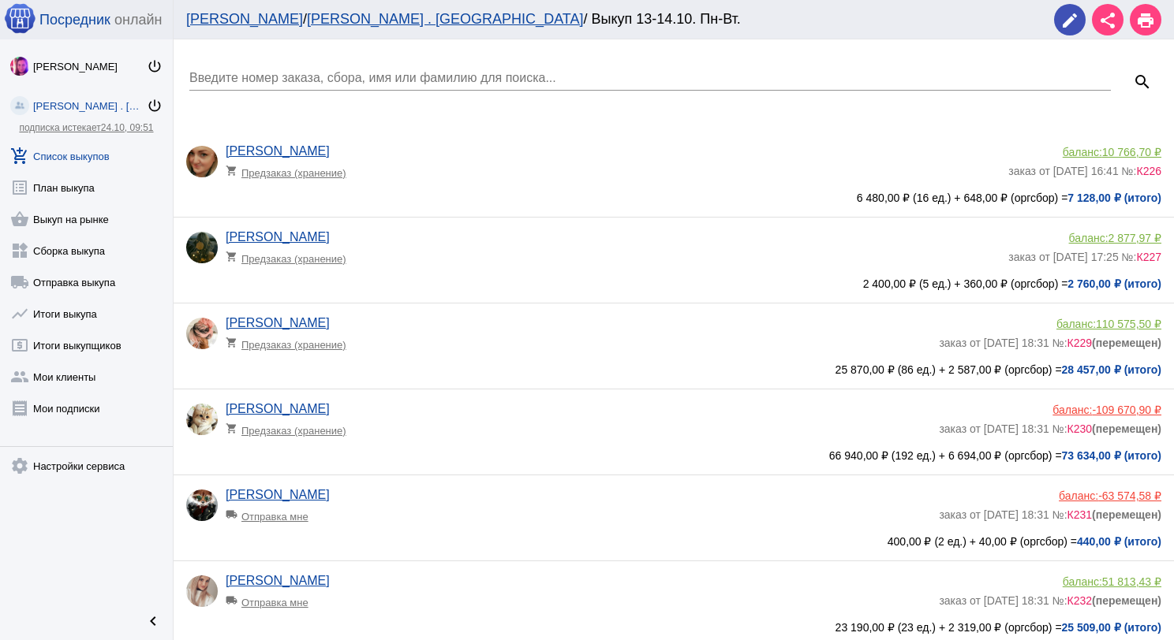
click at [359, 73] on input "Введите номер заказа, сбора, имя или фамилию для поиска..." at bounding box center [649, 78] width 921 height 14
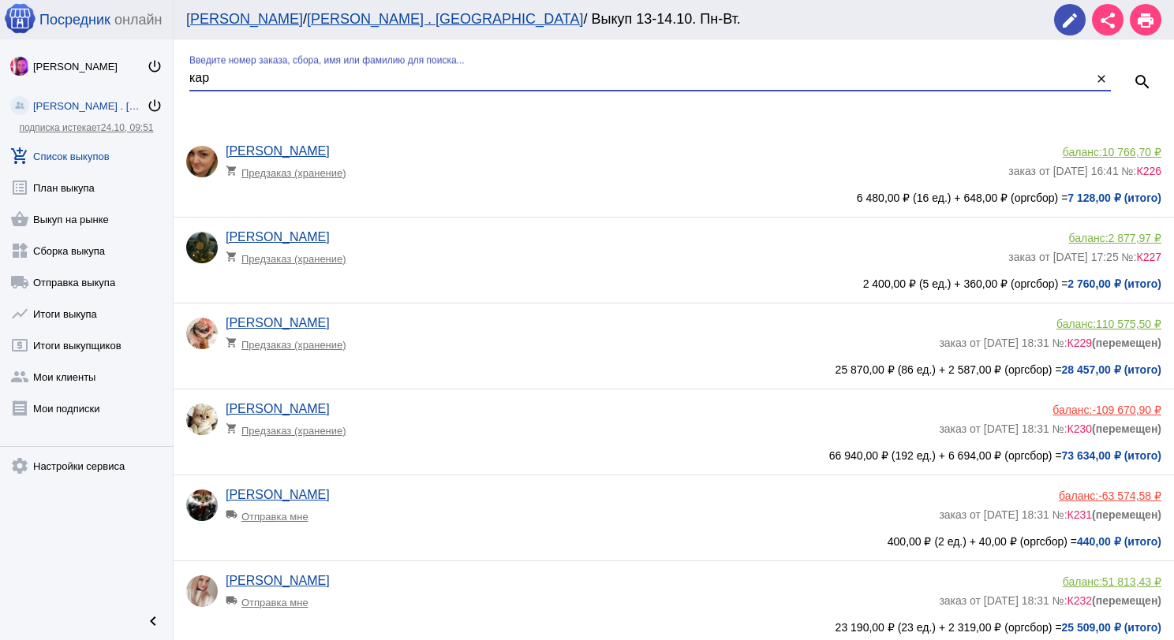
type input "кар"
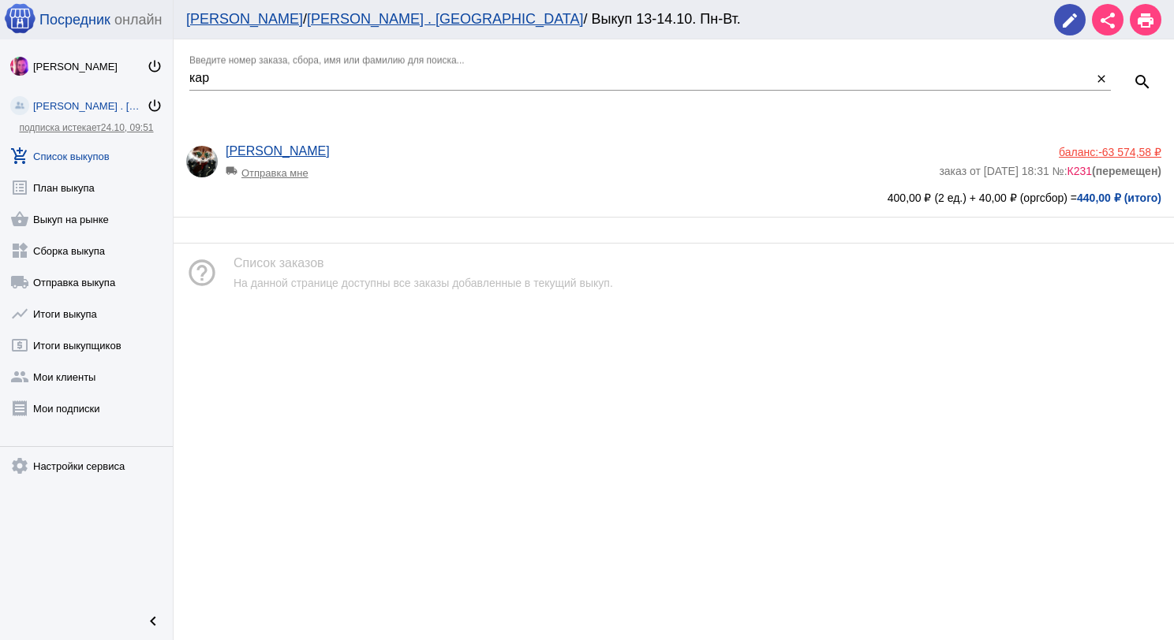
click at [1104, 151] on span "-63 574,58 ₽" at bounding box center [1129, 152] width 63 height 13
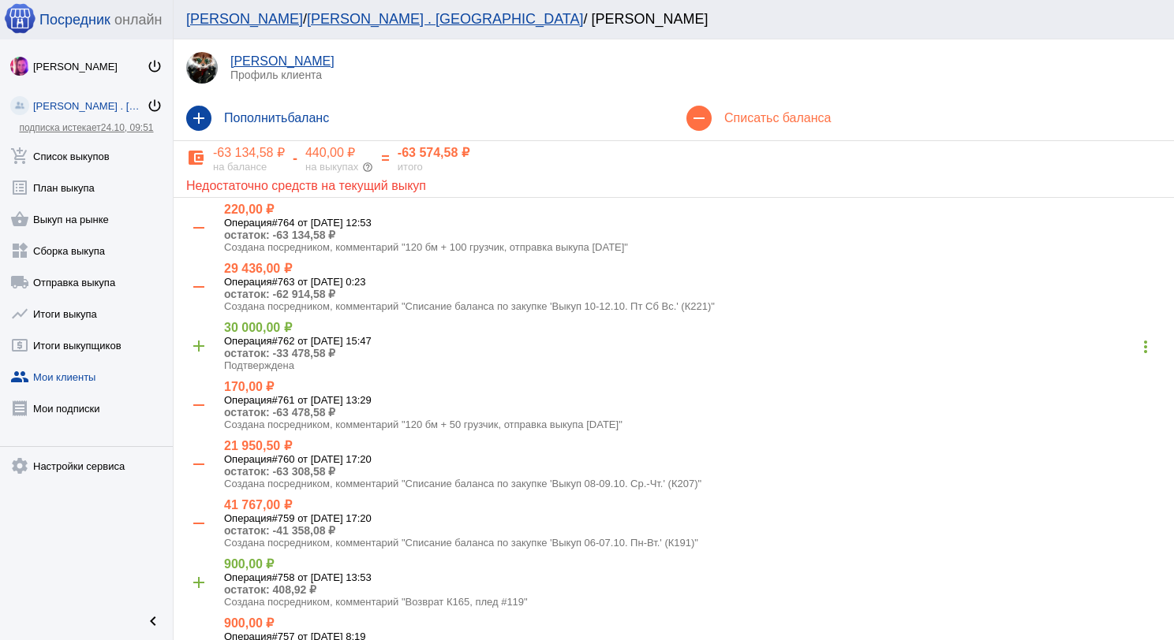
click at [764, 120] on h4 "Списать с баланса" at bounding box center [942, 118] width 437 height 14
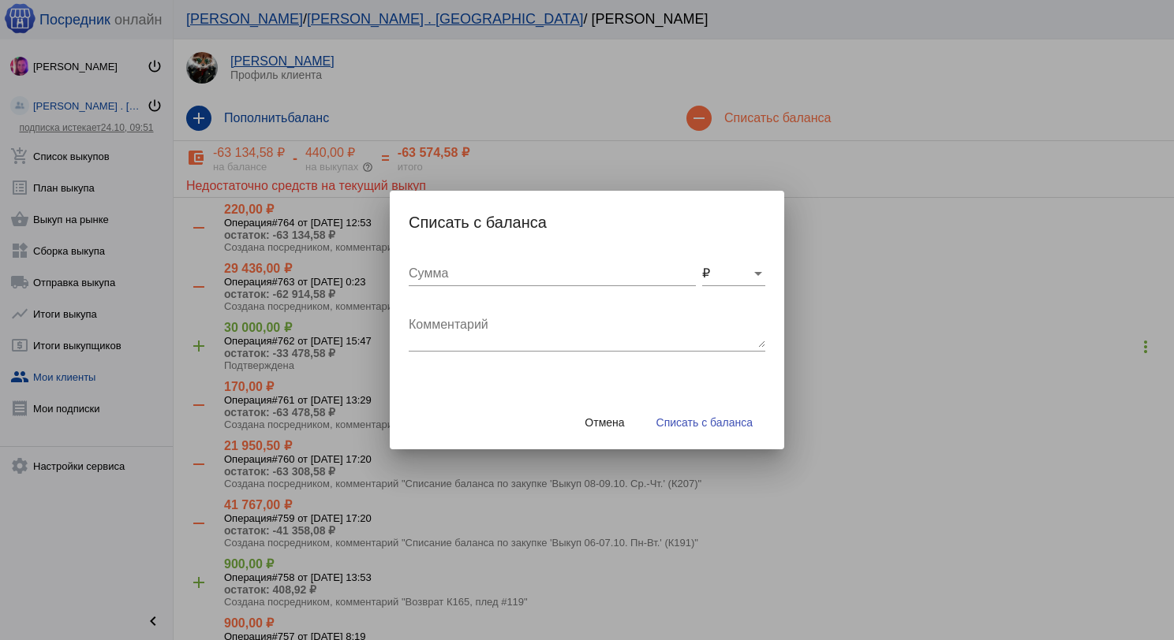
click at [529, 274] on input "Сумма" at bounding box center [552, 274] width 287 height 14
type input "600"
click at [521, 303] on div "Комментарий" at bounding box center [587, 327] width 357 height 50
type textarea "Детские костюмы 2 шт"
click at [710, 426] on span "Списать с баланса" at bounding box center [704, 422] width 96 height 13
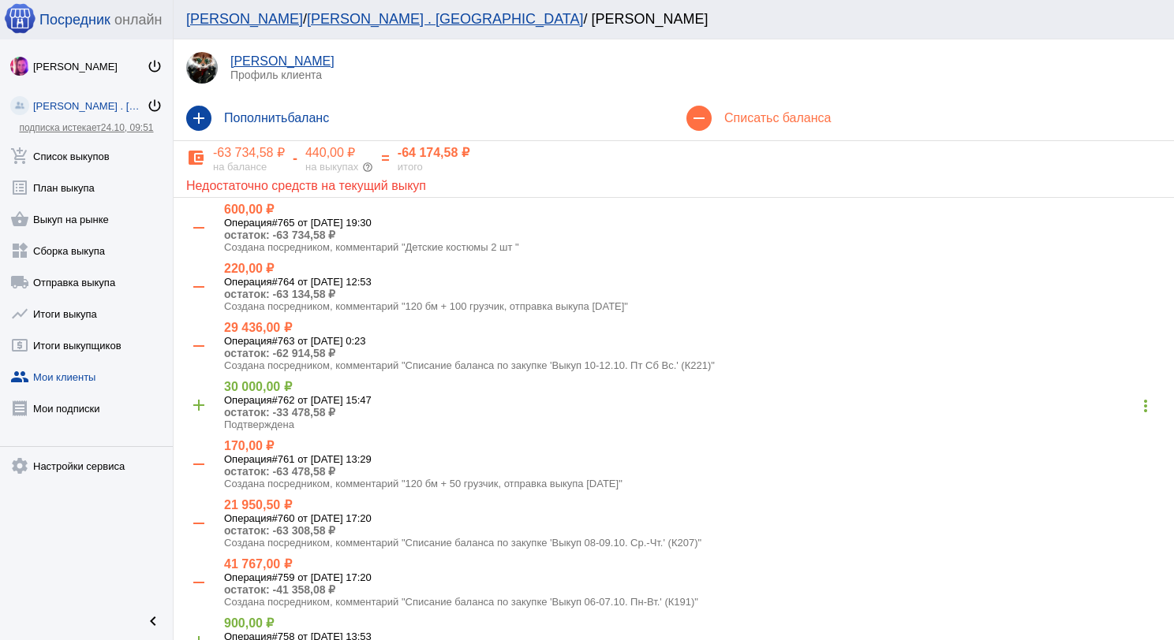
click at [189, 109] on mat-icon "add" at bounding box center [198, 118] width 25 height 25
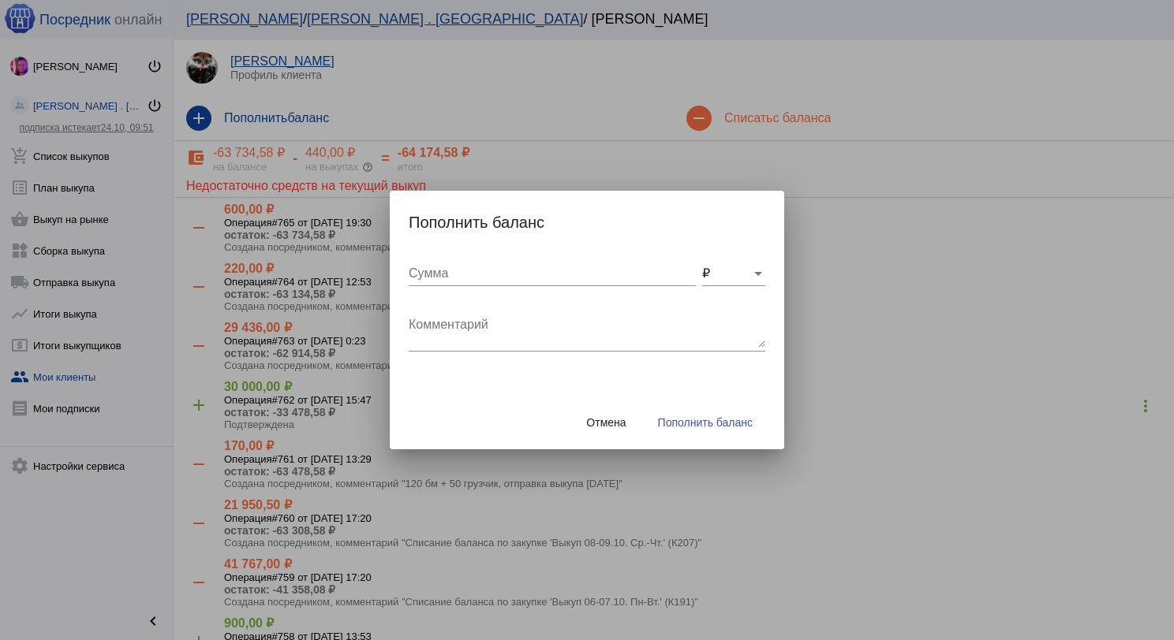
click at [426, 271] on input "Сумма" at bounding box center [552, 274] width 287 height 14
type input "220"
click at [535, 336] on textarea "Комментарий" at bounding box center [587, 332] width 357 height 32
type textarea "Возврат полотенца не хватило 4 шт * 50"
click at [689, 424] on span "Пополнить баланс" at bounding box center [705, 422] width 95 height 13
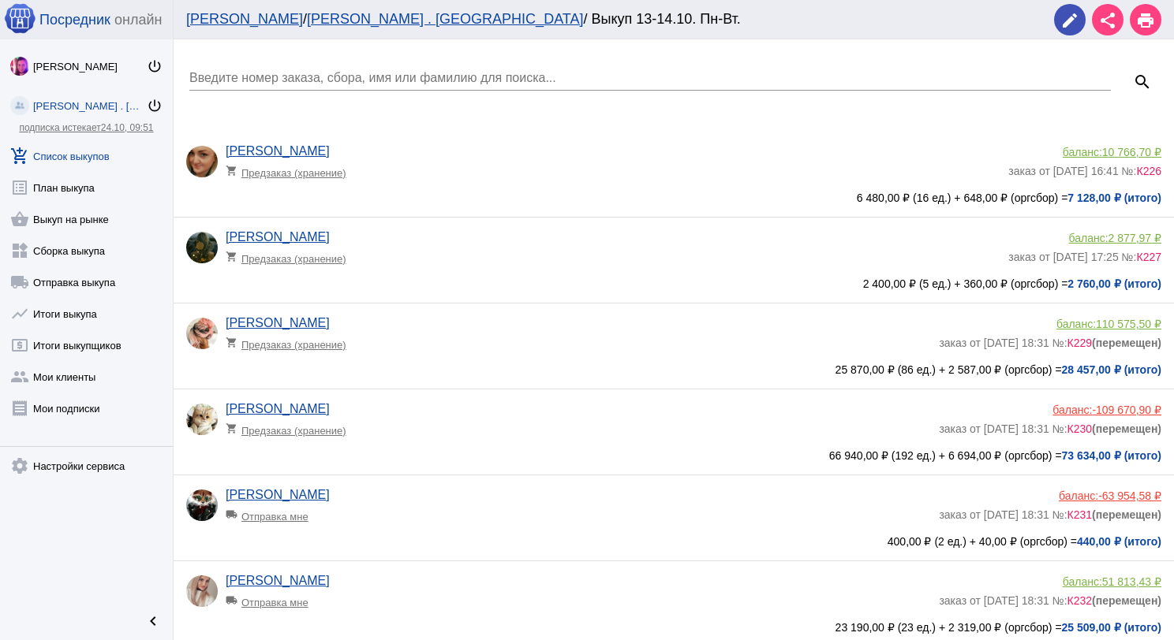
click at [369, 72] on input "Введите номер заказа, сбора, имя или фамилию для поиска..." at bounding box center [649, 78] width 921 height 14
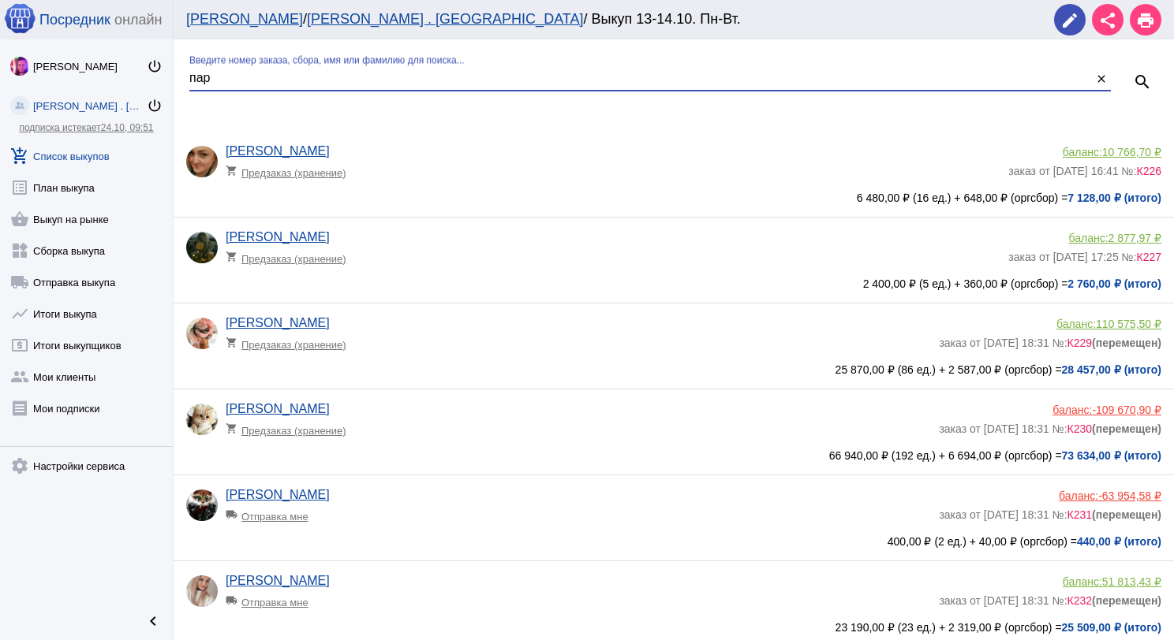
type input "пар"
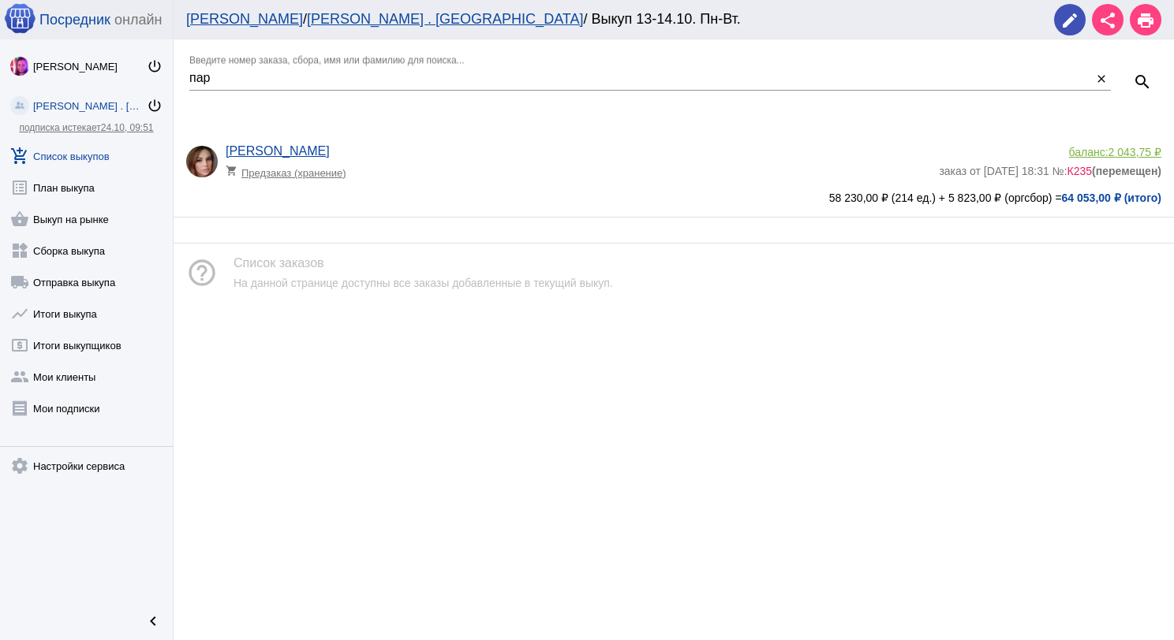
click at [1114, 151] on span "2 043,75 ₽" at bounding box center [1134, 152] width 53 height 13
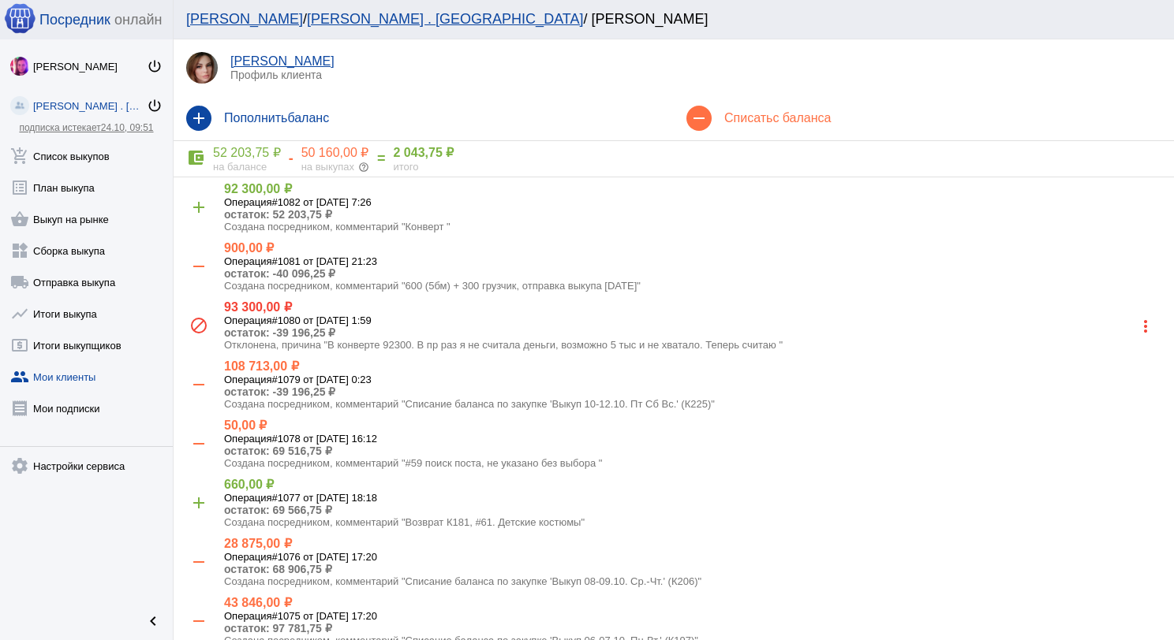
click at [195, 117] on mat-icon "add" at bounding box center [198, 118] width 25 height 25
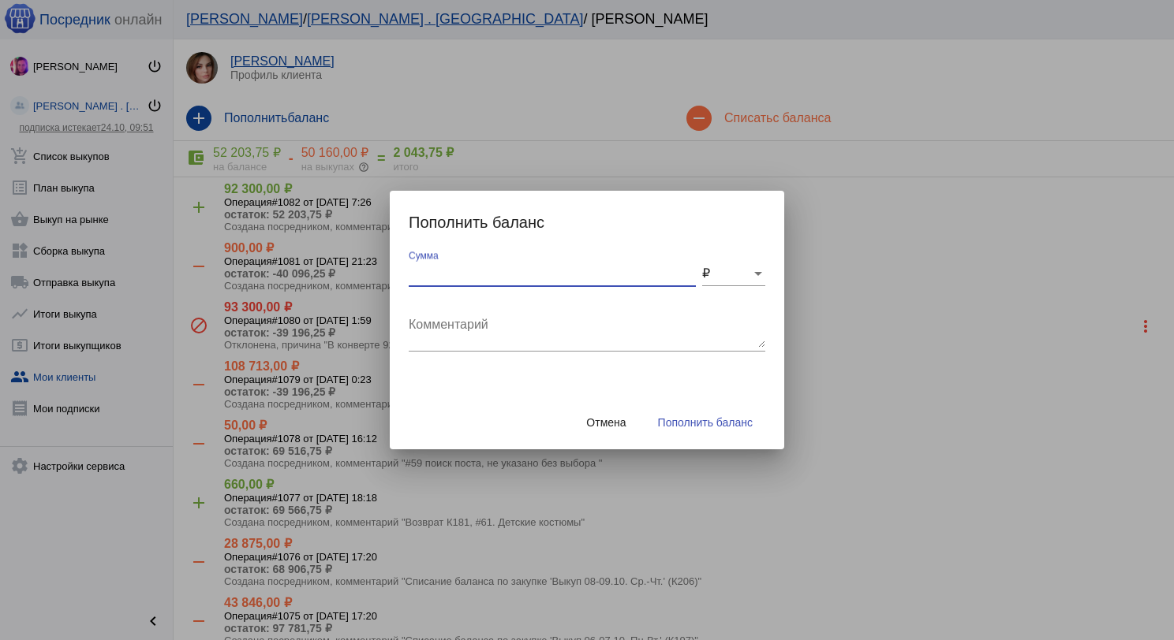
click at [440, 276] on input "Сумма" at bounding box center [552, 274] width 287 height 14
type input "55"
click at [447, 323] on textarea "Комментарий" at bounding box center [587, 332] width 357 height 32
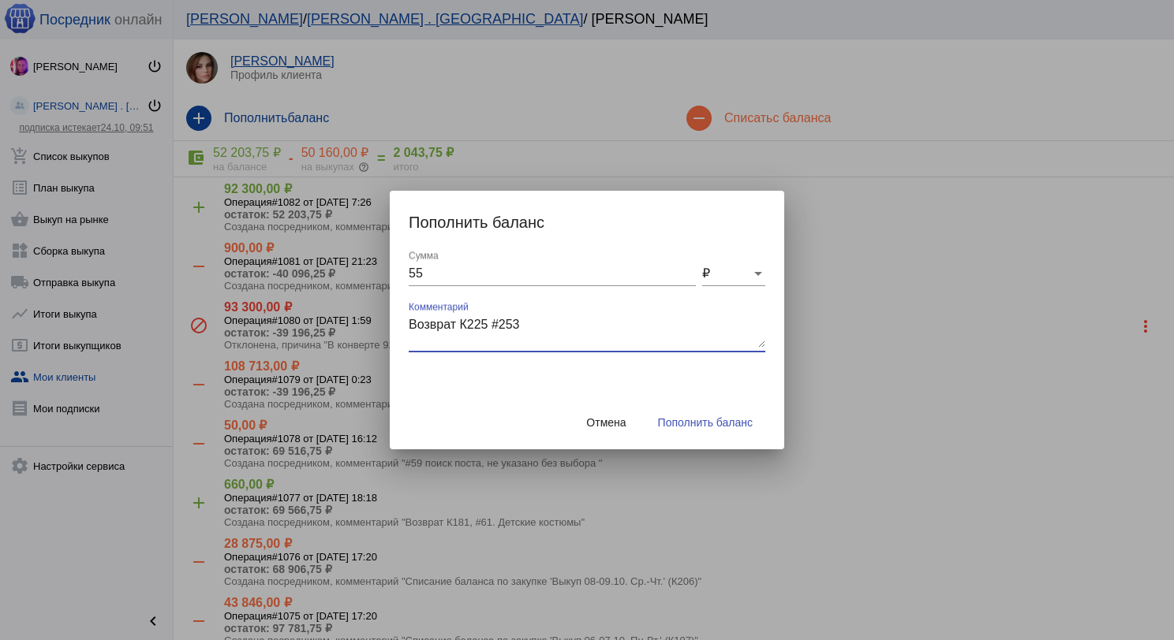
type textarea "Возврат К225 #253"
click at [681, 415] on button "Пополнить баланс" at bounding box center [705, 423] width 120 height 28
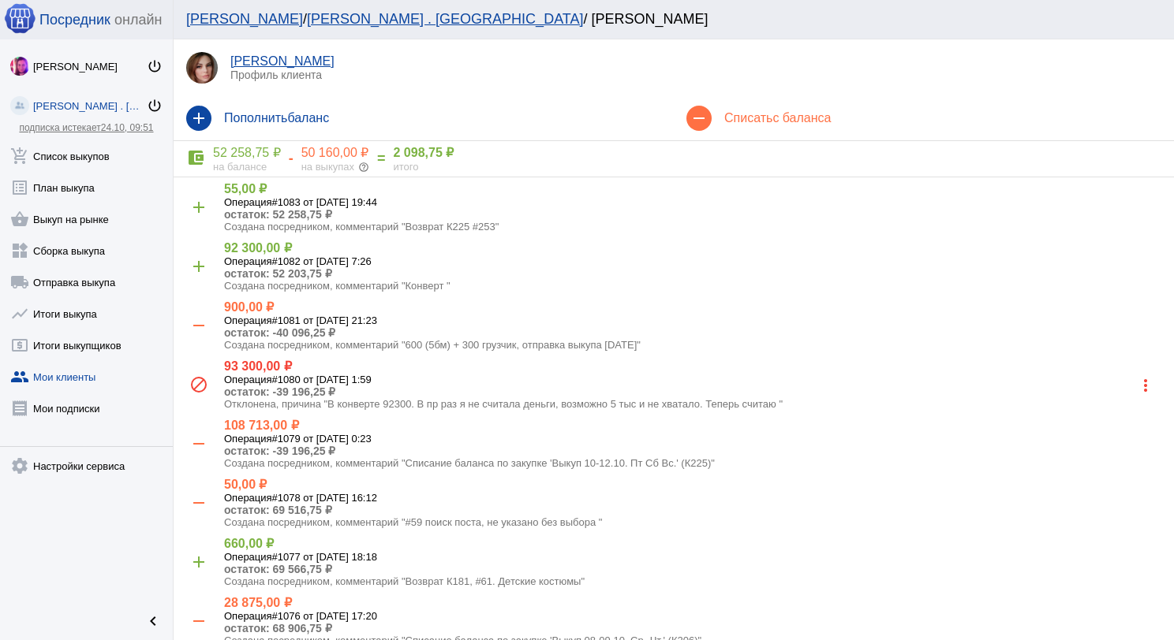
click at [202, 117] on mat-icon "add" at bounding box center [198, 118] width 25 height 25
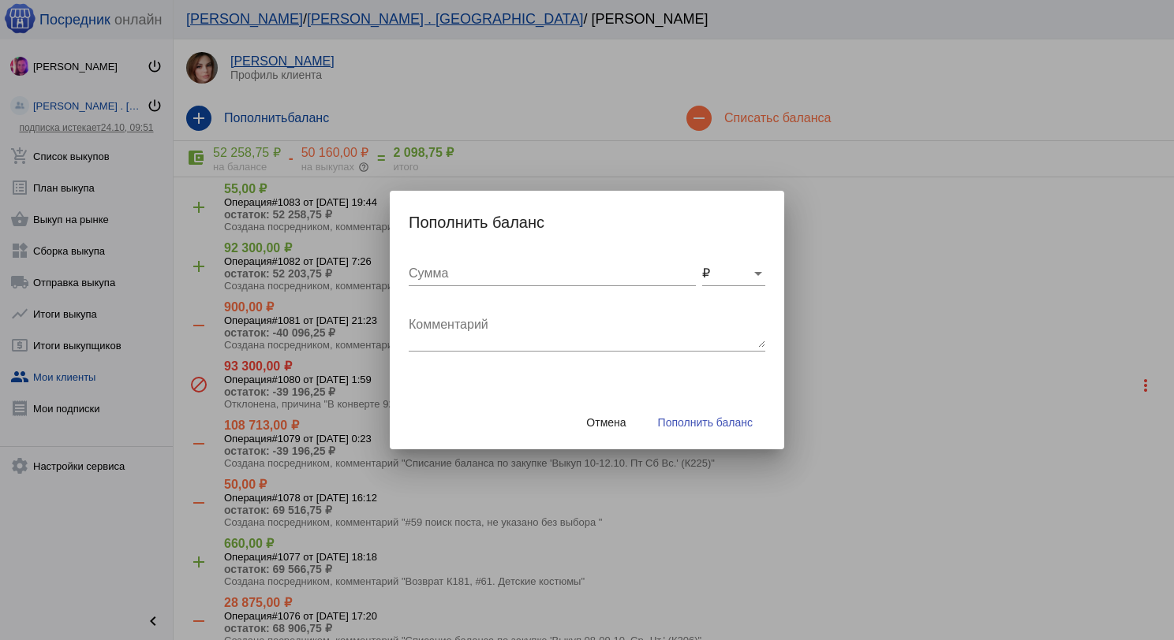
click at [438, 268] on input "Сумма" at bounding box center [552, 274] width 287 height 14
type input "220"
click at [430, 321] on textarea "Комментарий" at bounding box center [587, 332] width 357 height 32
type textarea "D"
click at [509, 330] on textarea "Возврат К225" at bounding box center [587, 332] width 357 height 32
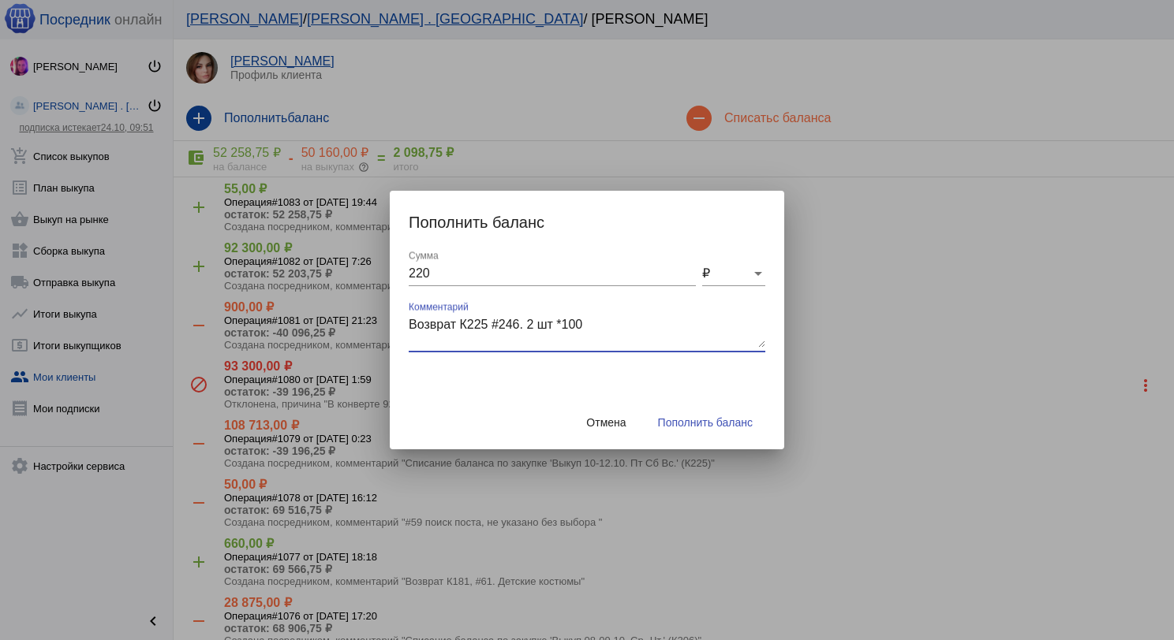
type textarea "Возврат К225 #246. 2 шт *100"
click at [711, 421] on span "Пополнить баланс" at bounding box center [705, 422] width 95 height 13
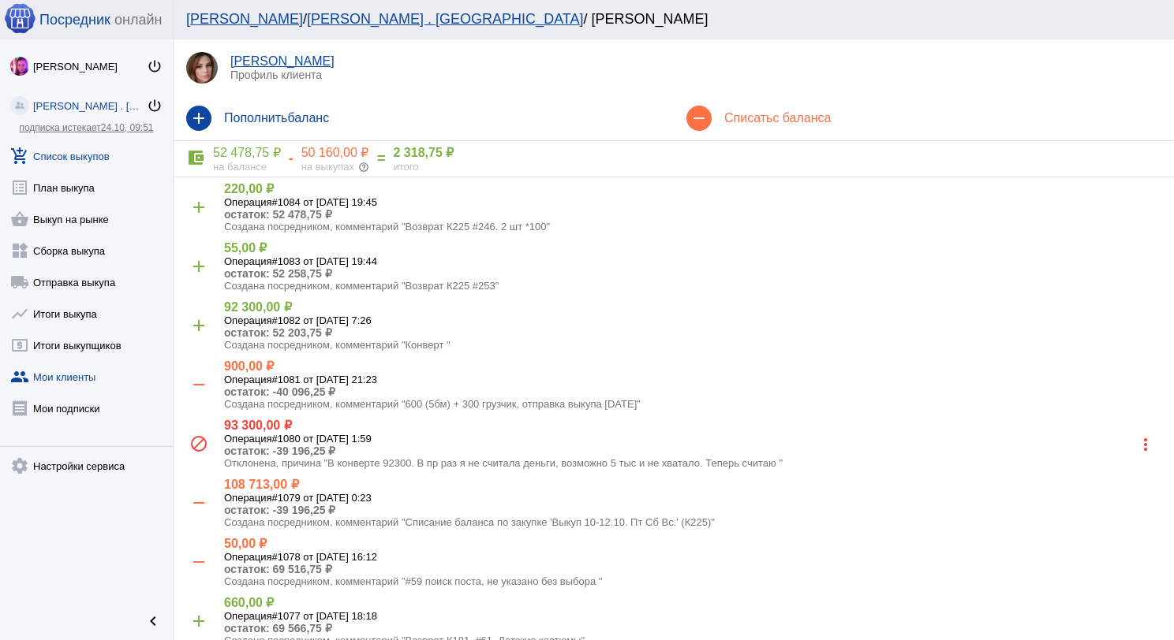
click at [101, 158] on link "add_shopping_cart Список выкупов" at bounding box center [86, 153] width 173 height 32
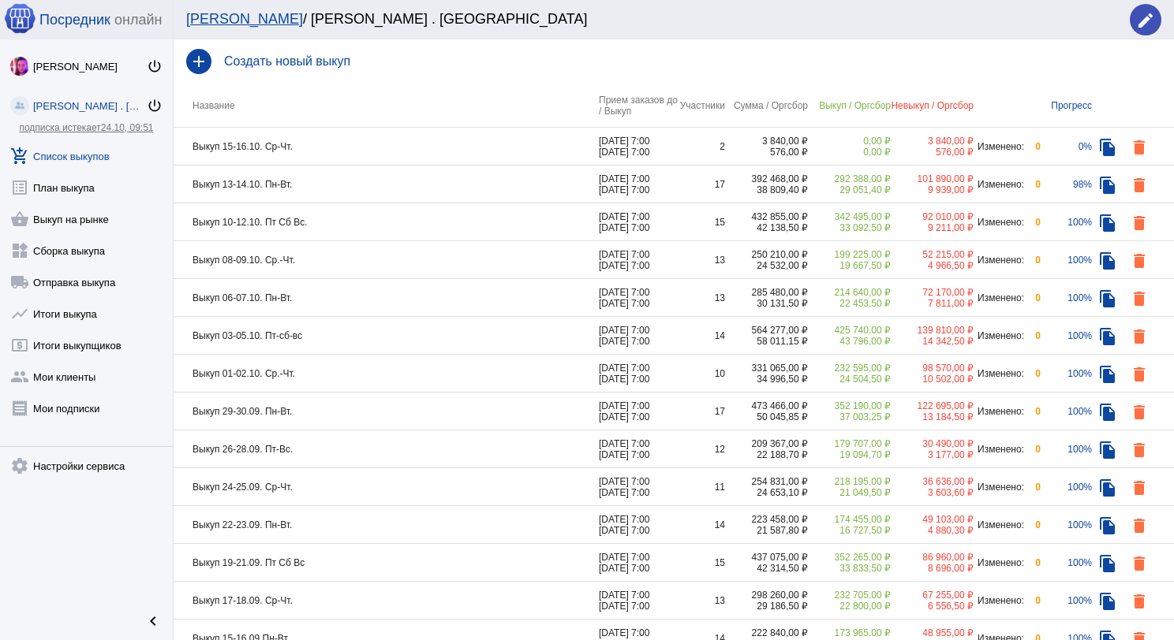
click at [445, 147] on td "Выкуп 15-16.10. Ср-Чт." at bounding box center [386, 147] width 425 height 38
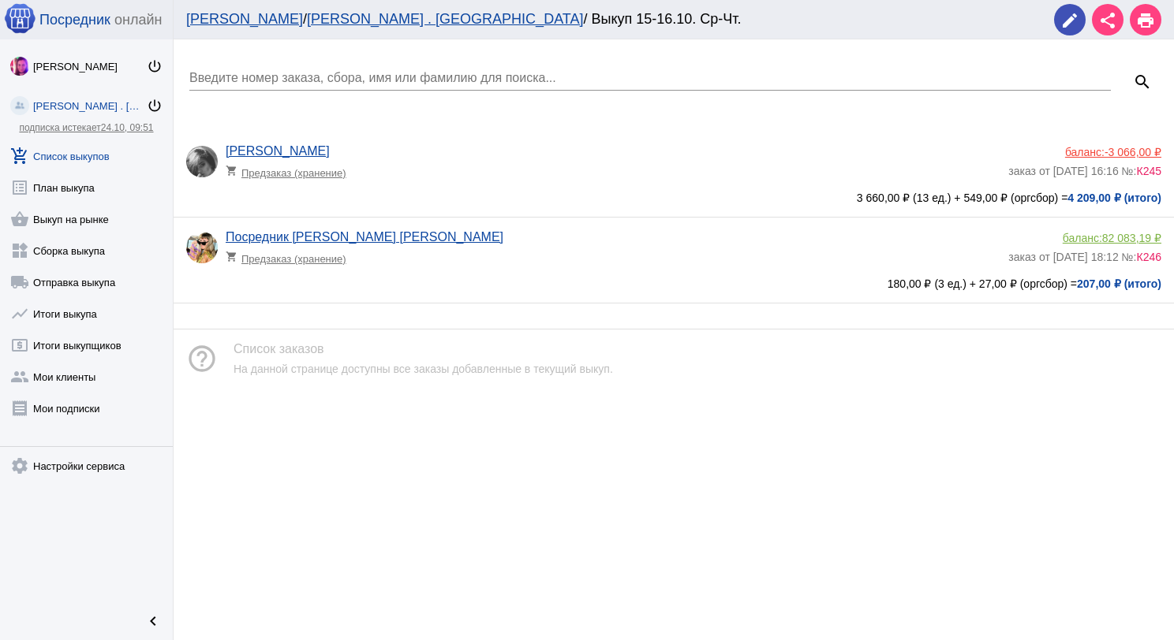
click at [84, 158] on link "add_shopping_cart Список выкупов" at bounding box center [86, 153] width 173 height 32
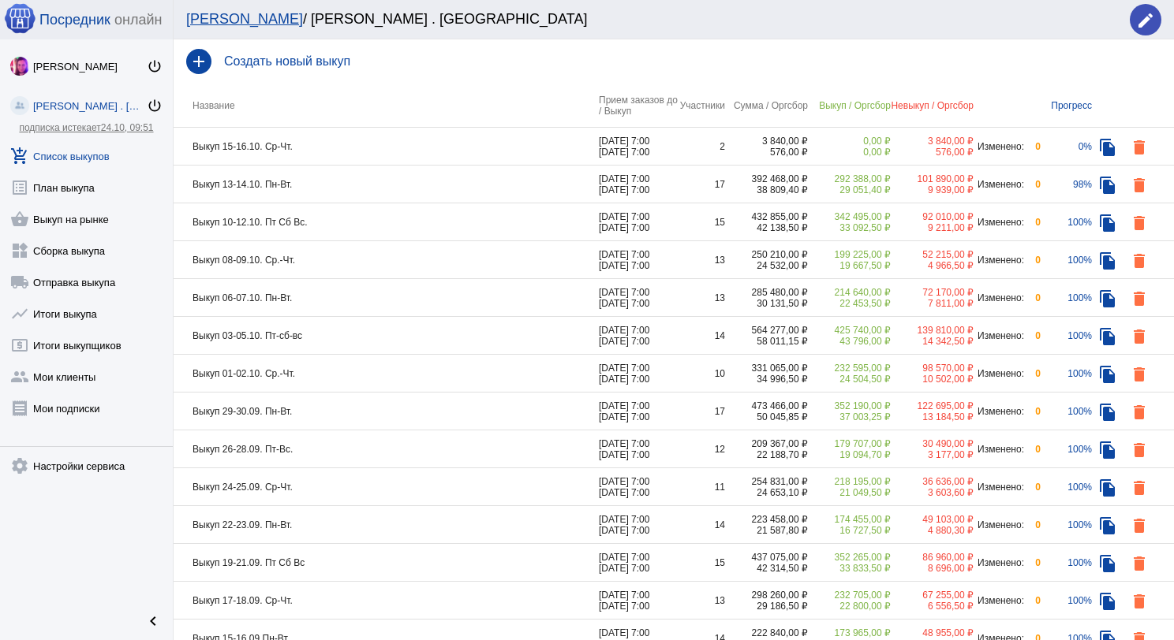
click at [356, 189] on td "Выкуп 13-14.10. Пн-Вт." at bounding box center [386, 185] width 425 height 38
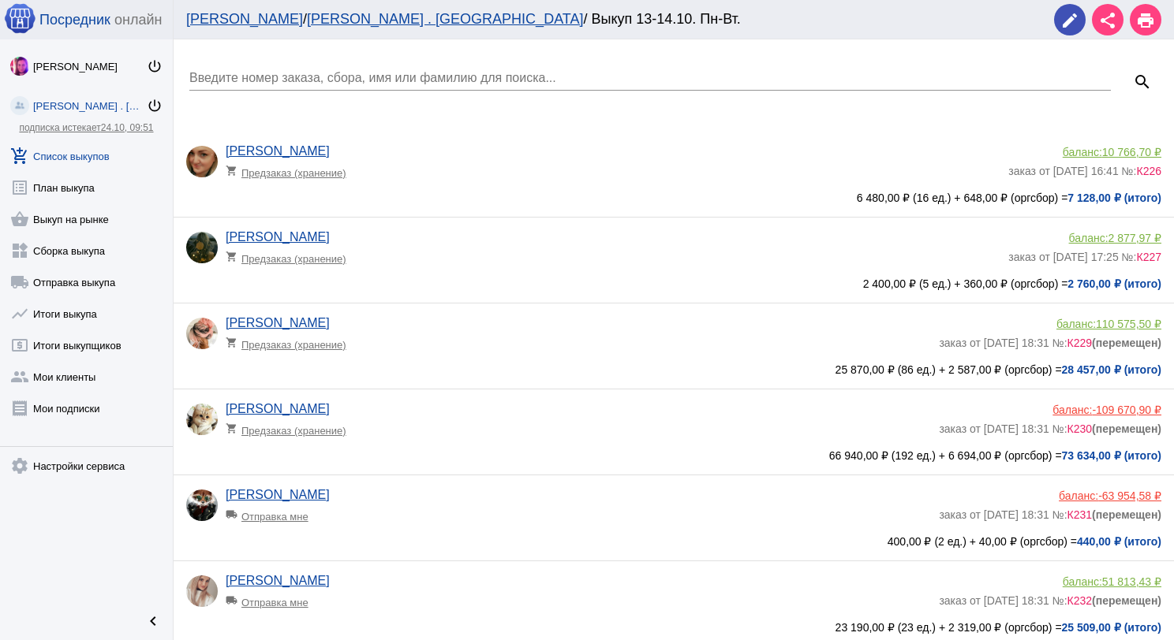
click at [520, 197] on div "6 480,00 ₽ (16 ед.) + 648,00 ₽ (оргсбор) = 7 128,00 ₽ (итого)" at bounding box center [673, 198] width 975 height 13
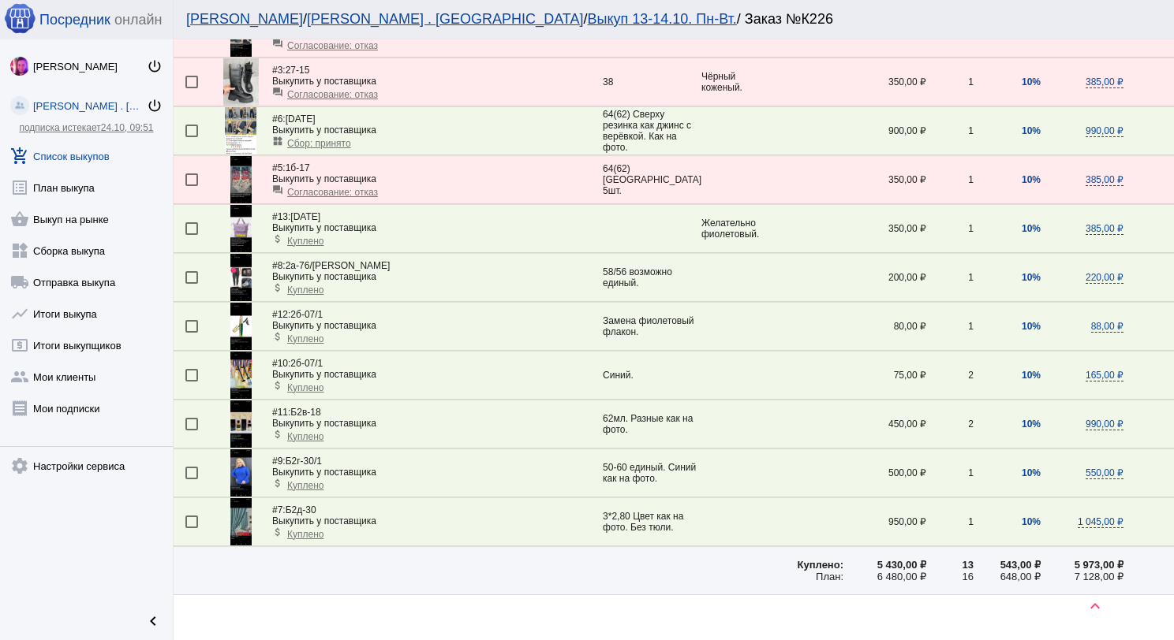
scroll to position [89, 0]
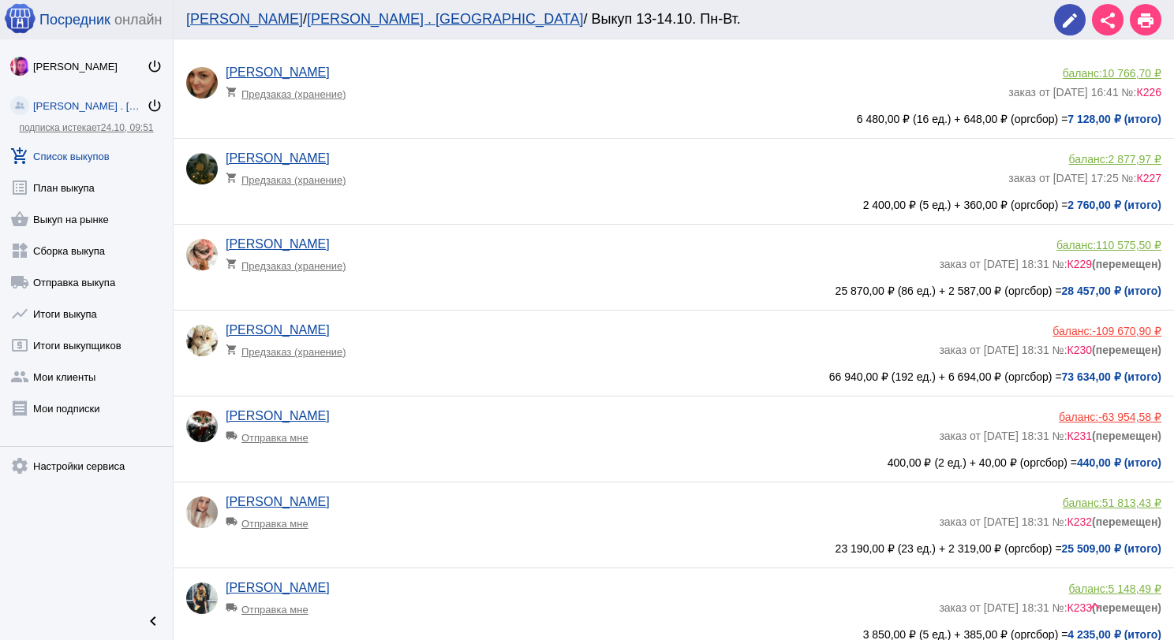
scroll to position [237, 0]
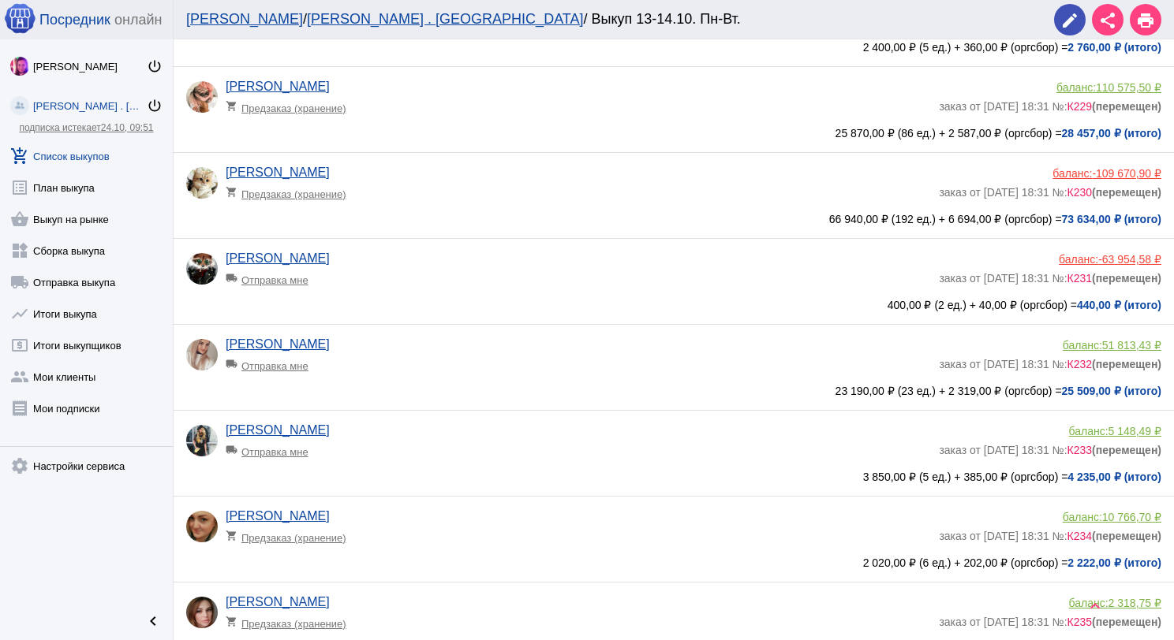
click at [486, 259] on div "[PERSON_NAME] local_shipping Отправка мне" at bounding box center [582, 273] width 713 height 43
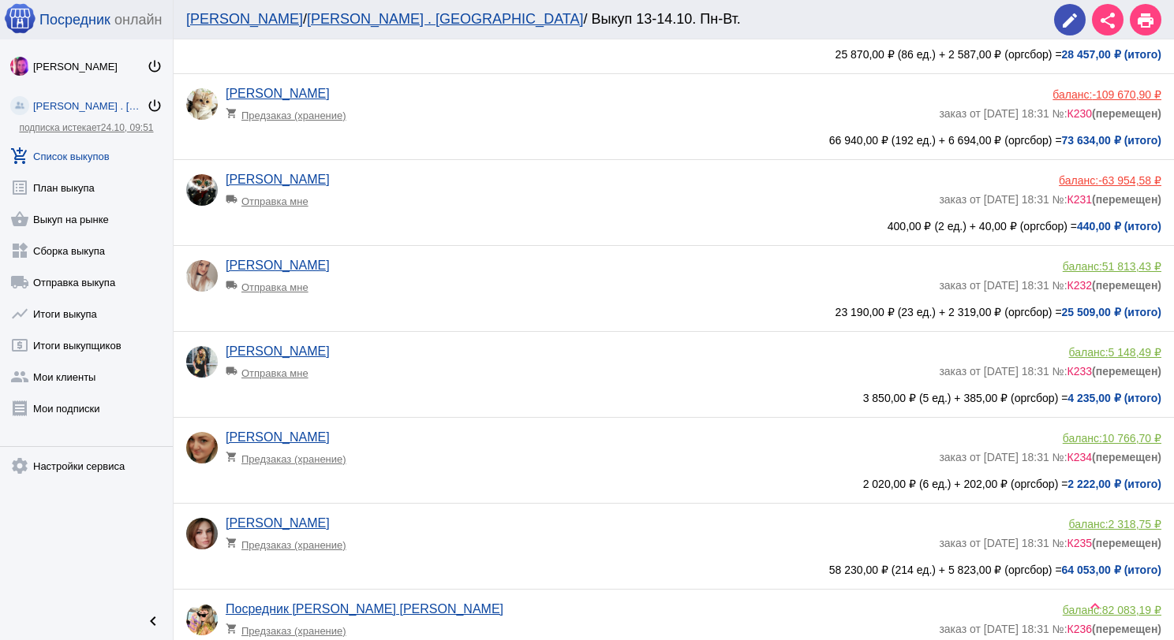
scroll to position [394, 0]
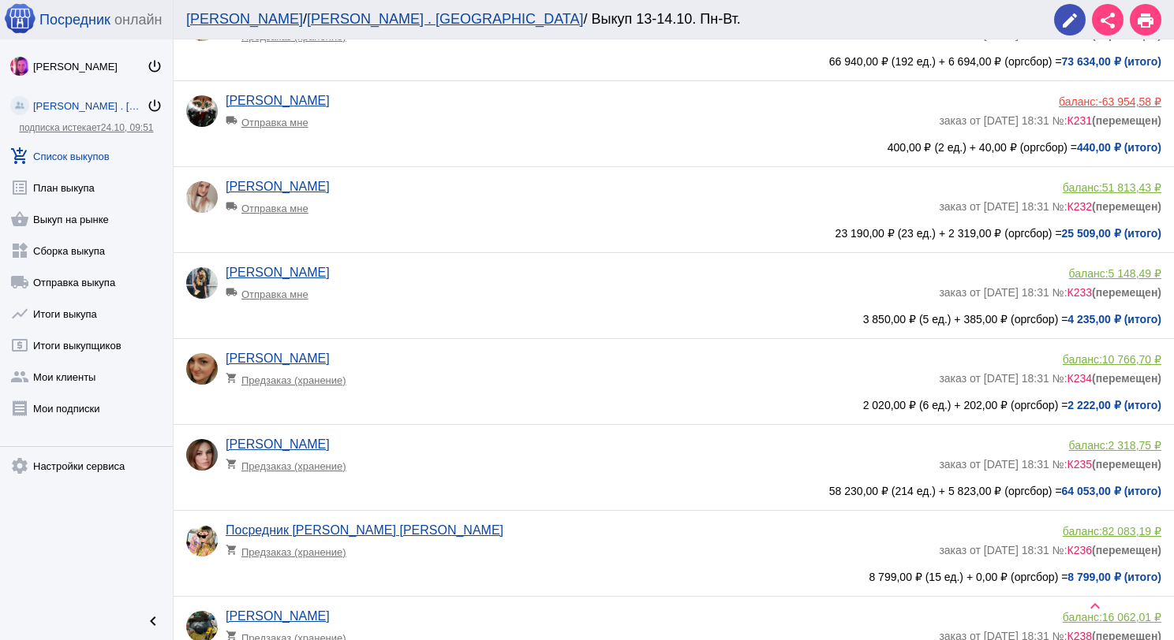
click at [475, 290] on app-delivery-type "local_shipping Отправка мне" at bounding box center [578, 290] width 705 height 21
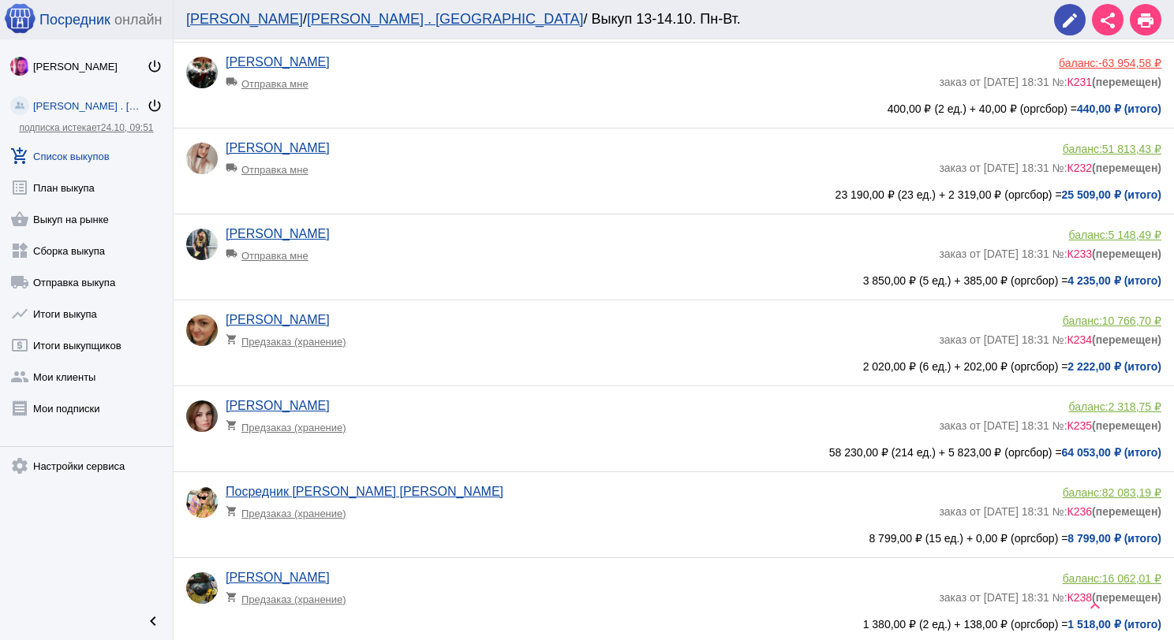
scroll to position [473, 0]
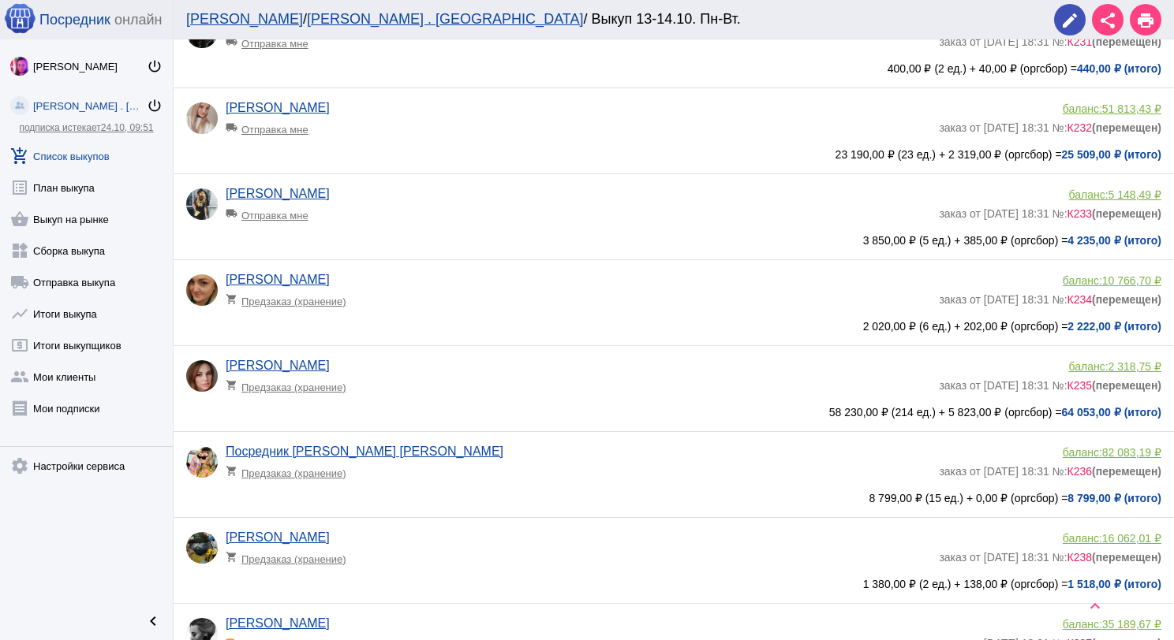
click at [462, 298] on app-delivery-type "shopping_cart Предзаказ (хранение)" at bounding box center [578, 297] width 705 height 21
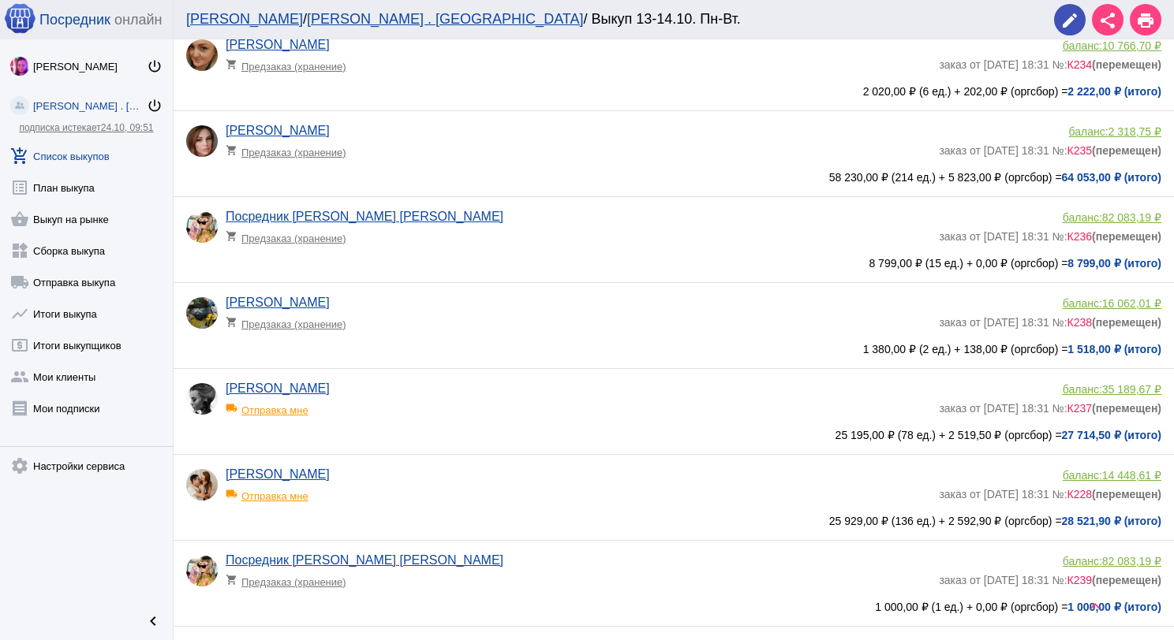
scroll to position [710, 0]
click at [599, 230] on app-delivery-type "shopping_cart Предзаказ (хранение)" at bounding box center [578, 232] width 705 height 21
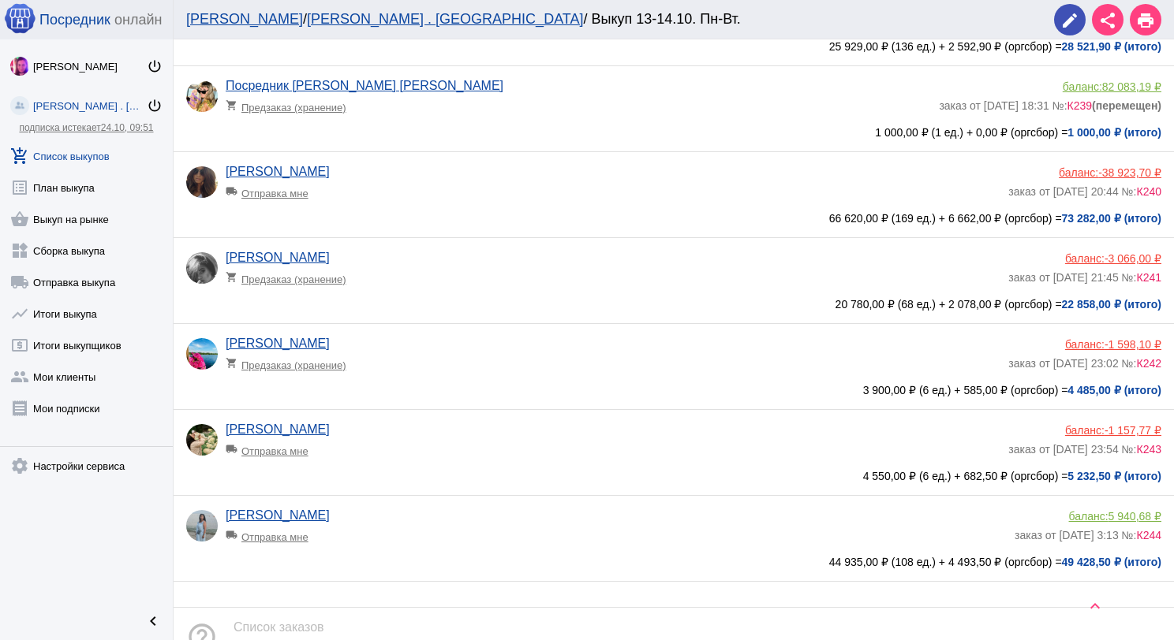
scroll to position [1262, 0]
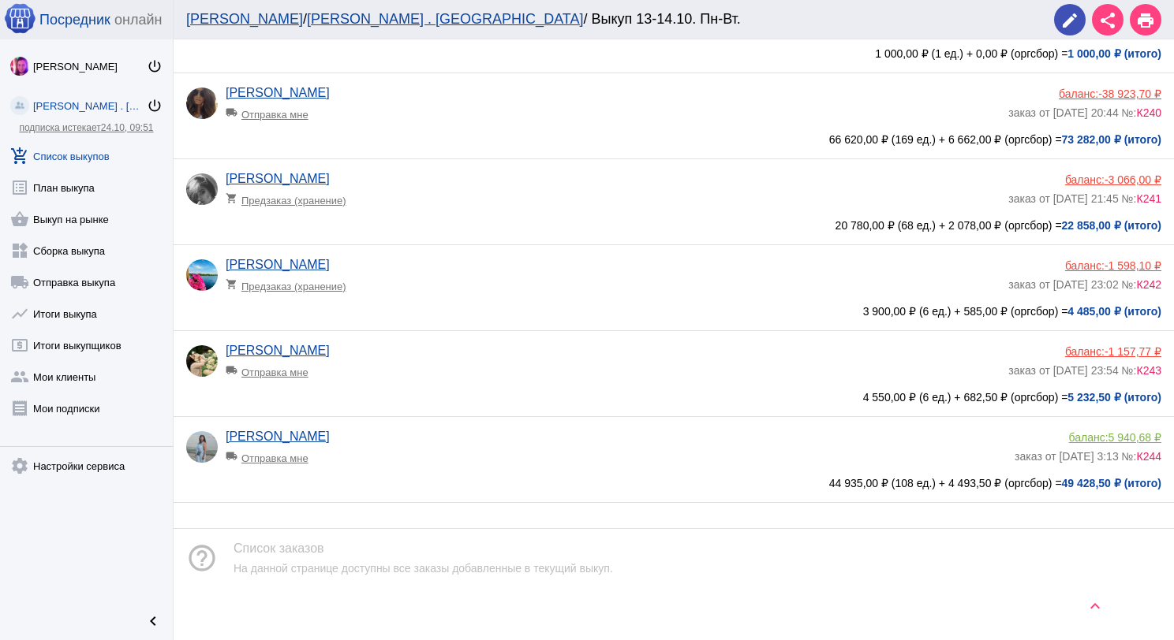
click at [547, 277] on div "[PERSON_NAME] shopping_cart Предзаказ (хранение)" at bounding box center [617, 279] width 782 height 43
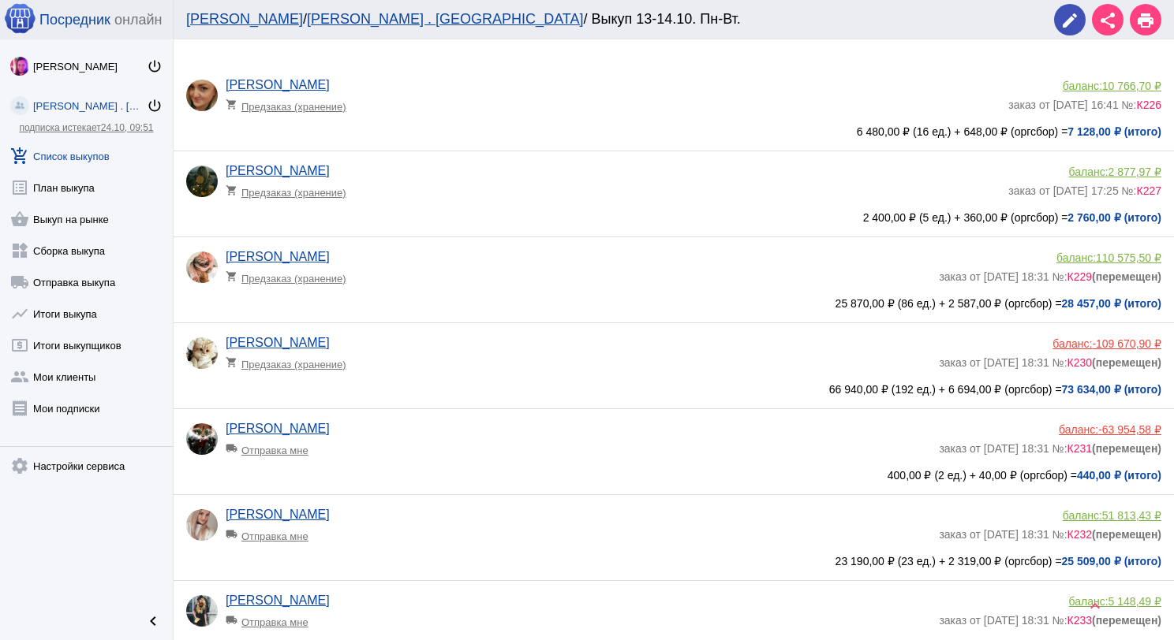
scroll to position [237, 0]
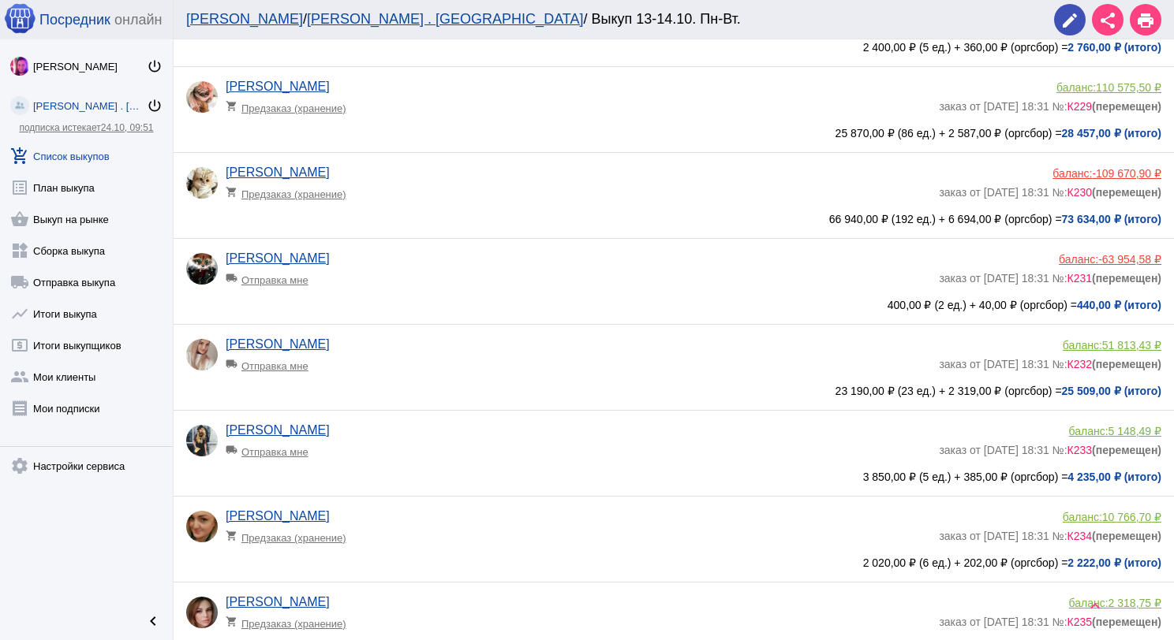
click at [95, 139] on link "add_shopping_cart Список выкупов" at bounding box center [86, 153] width 173 height 32
